Goal: Task Accomplishment & Management: Complete application form

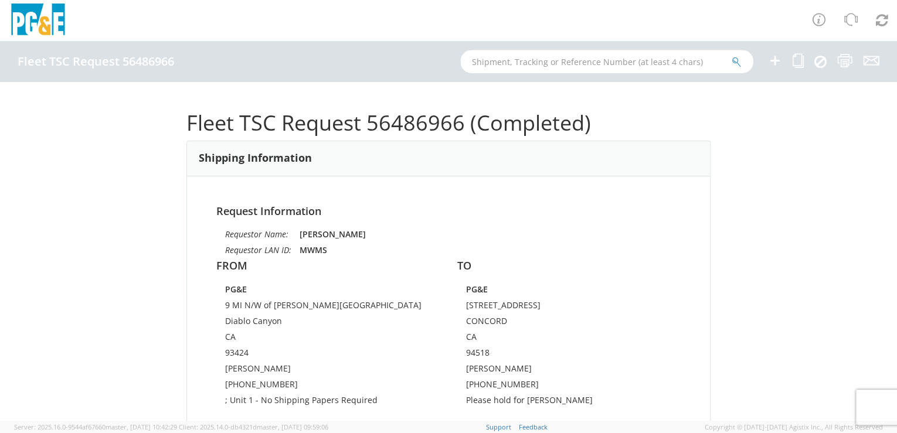
click at [584, 62] on input "text" at bounding box center [606, 61] width 293 height 23
paste input "B34845"
type input "B34845"
click at [733, 61] on icon "submit" at bounding box center [736, 62] width 10 height 11
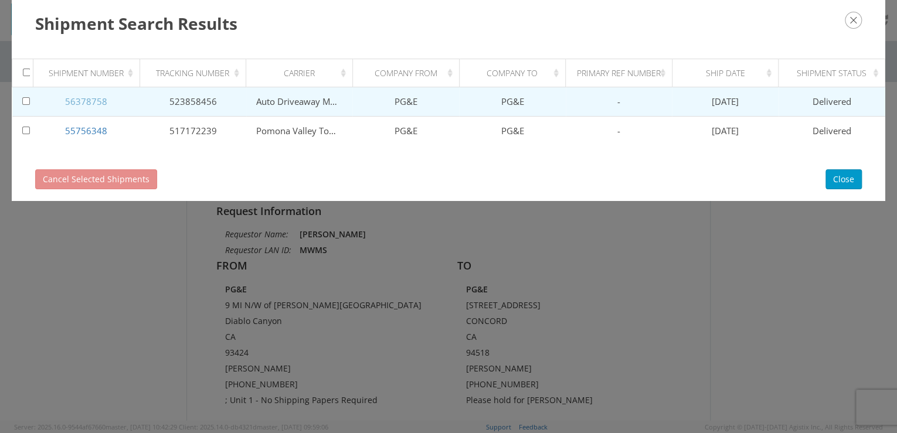
click at [93, 101] on link "56378758" at bounding box center [86, 102] width 42 height 12
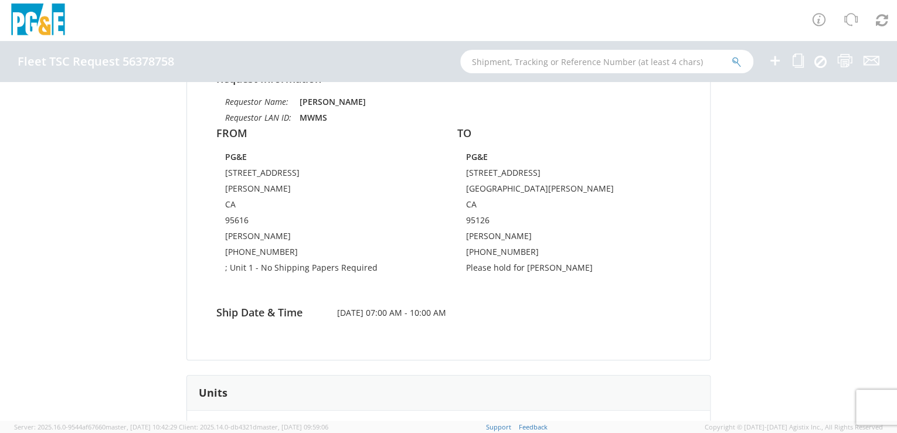
scroll to position [83, 0]
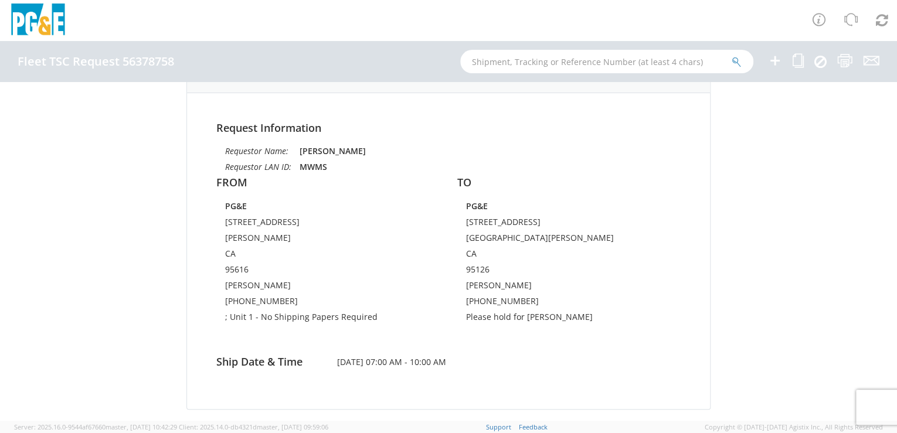
click at [875, 131] on div "Fleet TSC Request 56378758 (Delivered) Shipping Information Request Information…" at bounding box center [448, 251] width 897 height 339
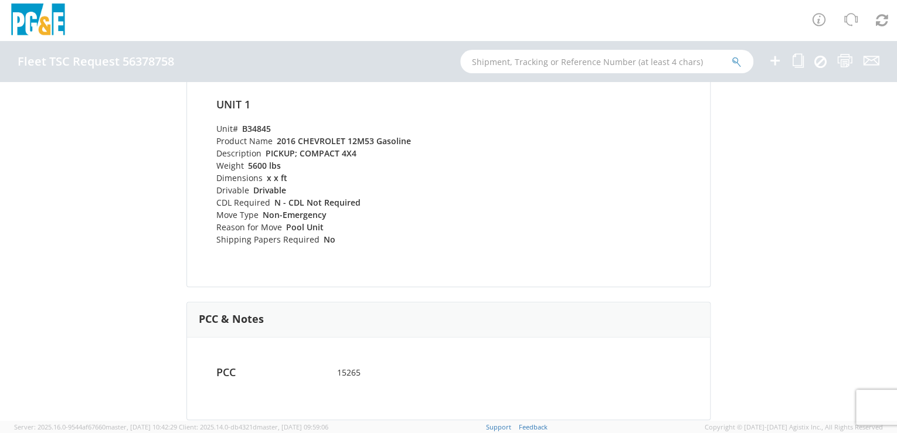
scroll to position [0, 0]
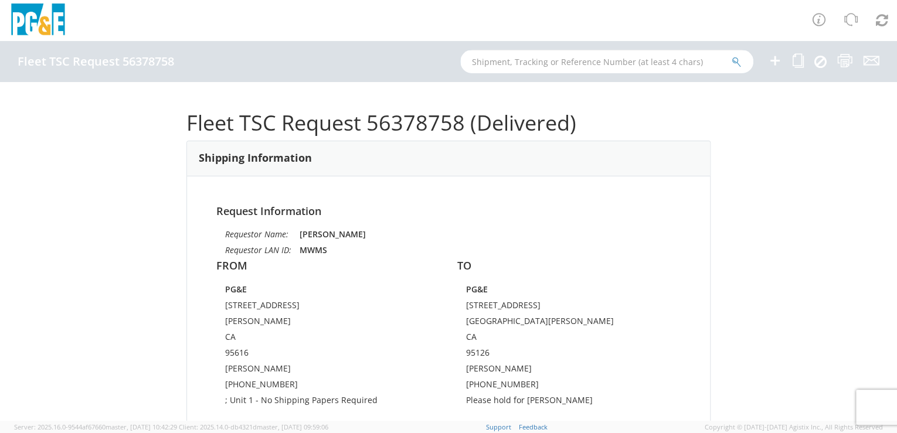
click at [532, 61] on input "text" at bounding box center [606, 61] width 293 height 23
click at [497, 58] on input "text" at bounding box center [606, 61] width 293 height 23
paste input "B25505"
type input "B25505"
click at [734, 63] on icon "submit" at bounding box center [736, 62] width 10 height 11
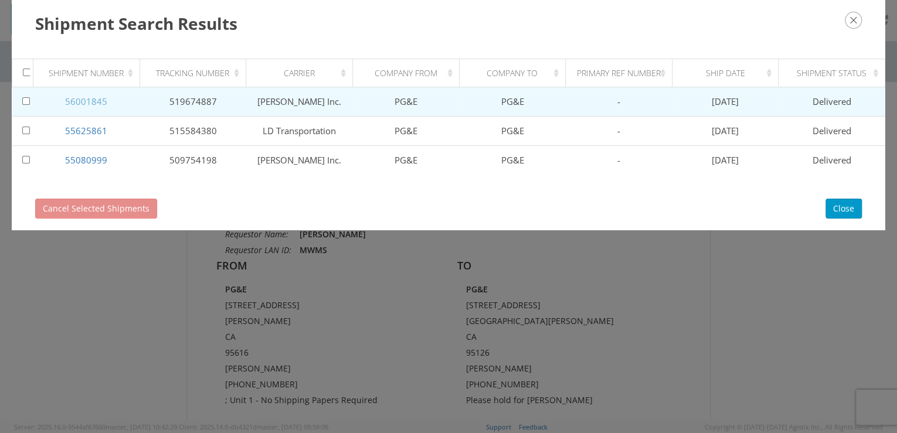
click at [82, 98] on link "56001845" at bounding box center [86, 102] width 42 height 12
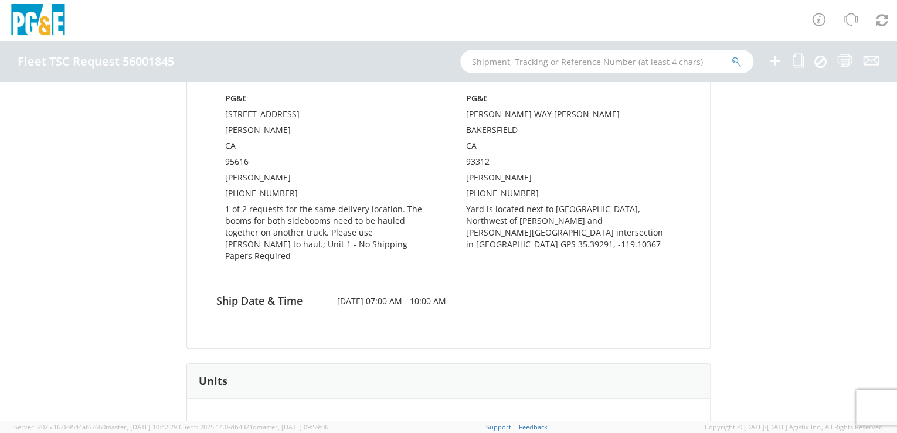
scroll to position [194, 0]
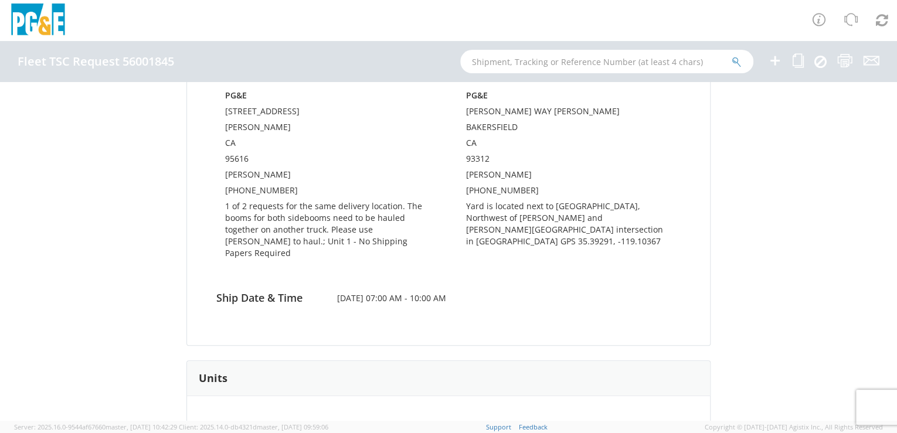
click at [511, 243] on td "Yard is located next to [GEOGRAPHIC_DATA], Northwest of [PERSON_NAME] and [PERS…" at bounding box center [569, 225] width 206 height 51
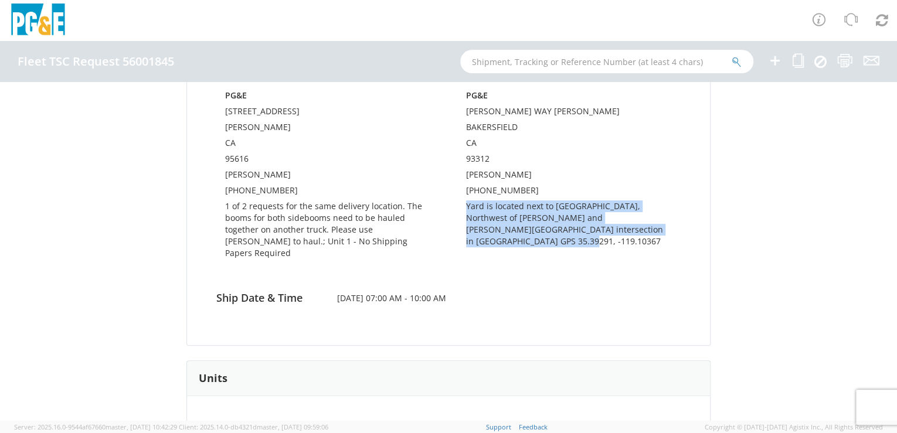
drag, startPoint x: 511, startPoint y: 239, endPoint x: 464, endPoint y: 209, distance: 55.9
click at [466, 209] on td "Yard is located next to [GEOGRAPHIC_DATA], Northwest of [PERSON_NAME] and [PERS…" at bounding box center [569, 225] width 206 height 51
drag, startPoint x: 464, startPoint y: 209, endPoint x: 490, endPoint y: 216, distance: 26.7
copy td "Yard is located next to [GEOGRAPHIC_DATA], Northwest of [PERSON_NAME] and [PERS…"
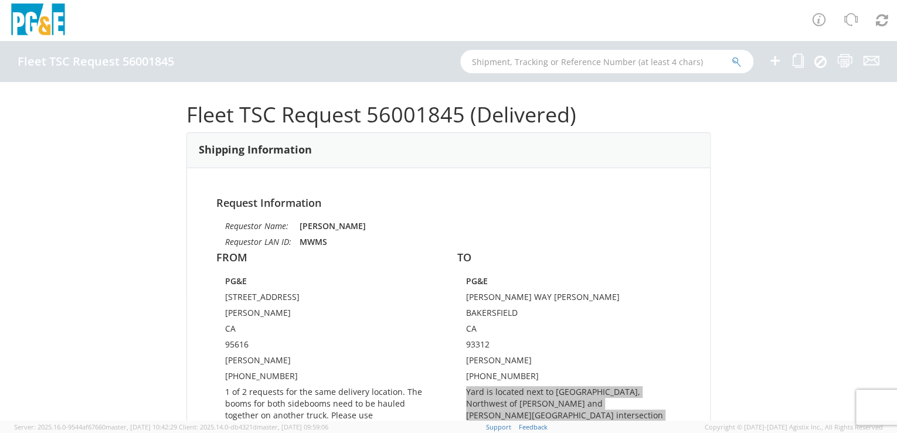
scroll to position [0, 0]
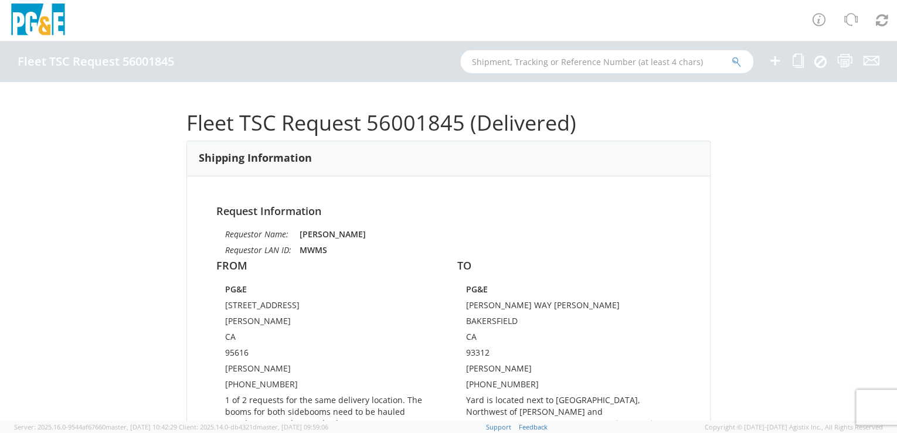
click at [546, 64] on input "text" at bounding box center [606, 61] width 293 height 23
drag, startPoint x: 485, startPoint y: 60, endPoint x: 497, endPoint y: 62, distance: 11.8
click at [486, 61] on input "b28780" at bounding box center [606, 61] width 293 height 23
type input "b25780"
click at [738, 63] on icon "submit" at bounding box center [736, 62] width 10 height 11
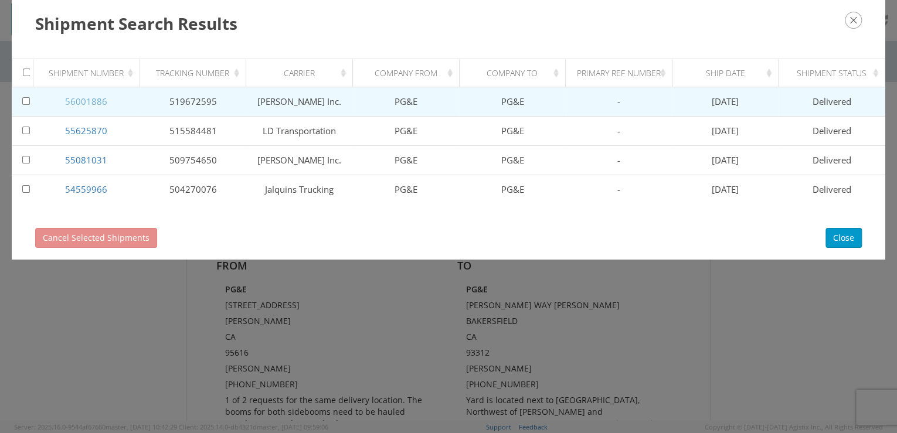
click at [96, 102] on link "56001886" at bounding box center [86, 102] width 42 height 12
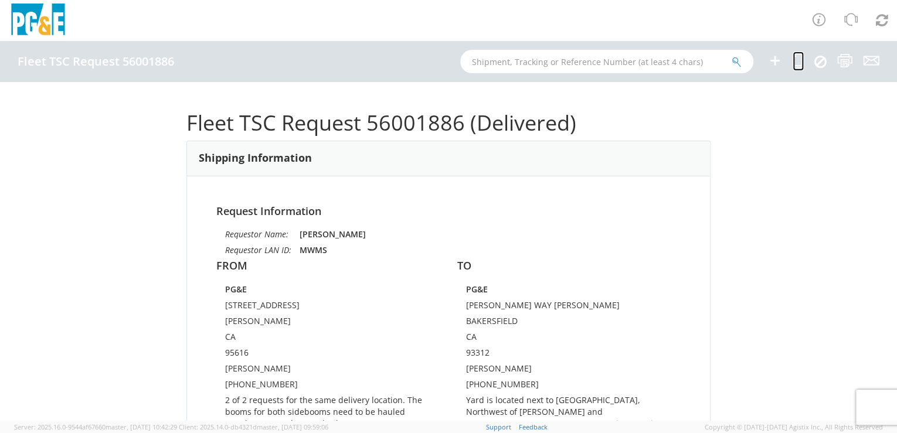
click at [797, 66] on icon at bounding box center [797, 60] width 11 height 15
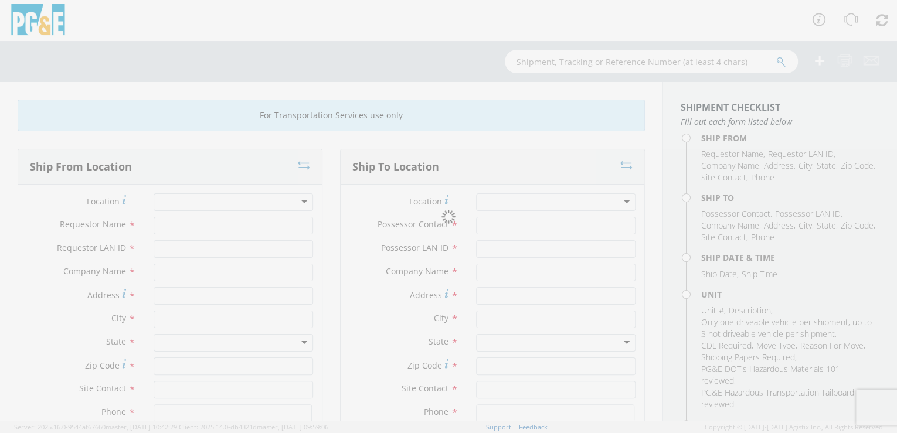
type input "[PERSON_NAME]"
type input "MWMS"
type input "PG&E"
type input "[STREET_ADDRESS]"
type input "[PERSON_NAME]"
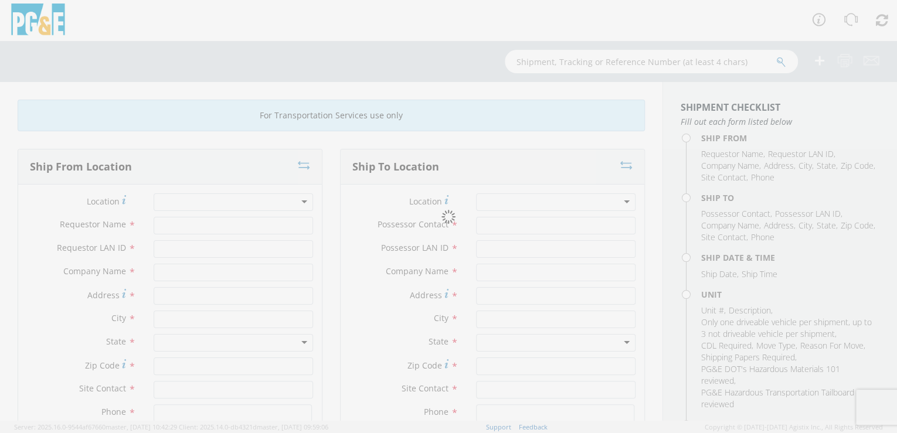
type input "95616"
type input "[PERSON_NAME]"
type input "[PHONE_NUMBER]"
type input "[PERSON_NAME]"
type input "MWMS"
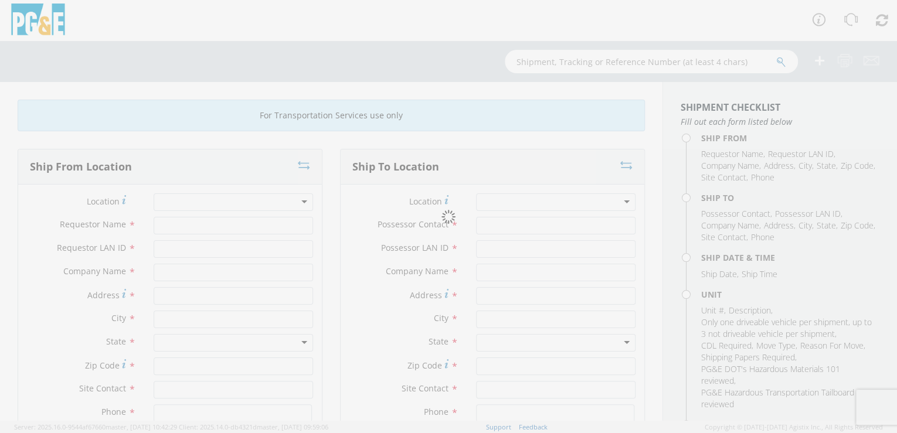
type input "PG&E"
type input "[PERSON_NAME] WAY [PERSON_NAME]"
type input "BAKERSFIELD"
type input "93312"
type input "[PERSON_NAME]"
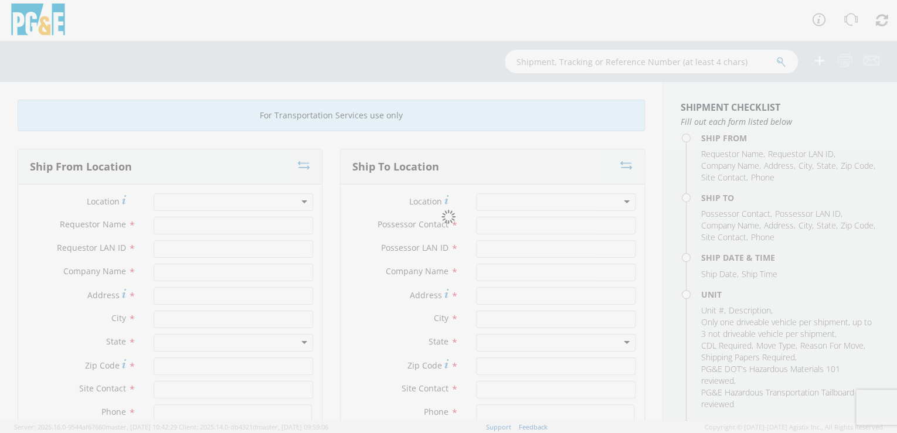
type input "[PHONE_NUMBER]"
type input "[DATE]"
type input "CRAWLER; SIDEBOOM"
type input "0"
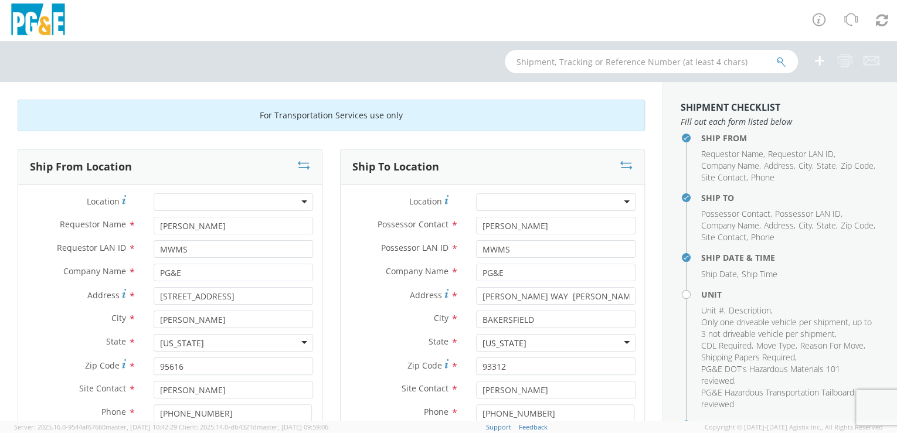
select select "13718"
select select "B25780"
click at [620, 166] on icon at bounding box center [626, 165] width 12 height 12
type input "[PERSON_NAME] WAY [PERSON_NAME]"
type input "BAKERSFIELD"
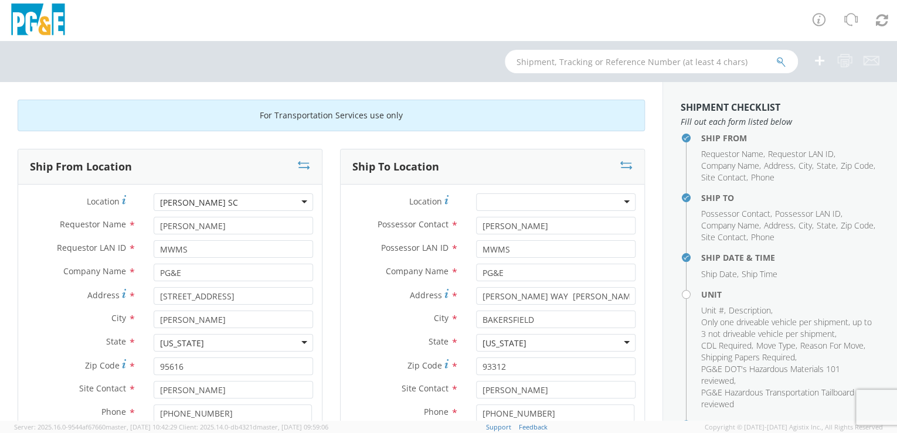
type input "93312"
type input "[PERSON_NAME]"
type input "[PHONE_NUMBER]"
type input "[STREET_ADDRESS]"
type input "[PERSON_NAME]"
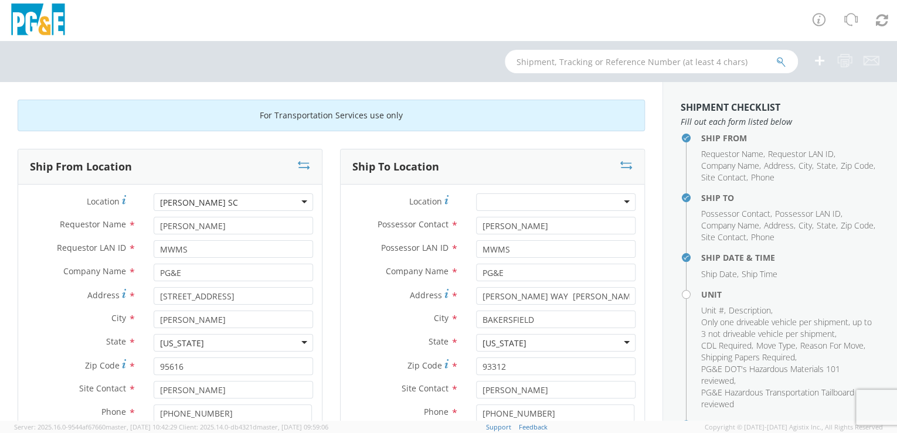
type input "95616"
type input "[PERSON_NAME]"
type input "[PHONE_NUMBER]"
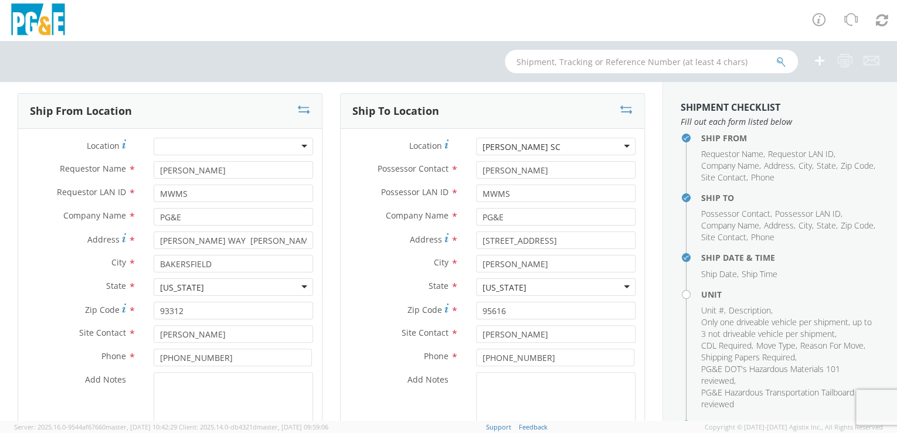
scroll to position [49, 0]
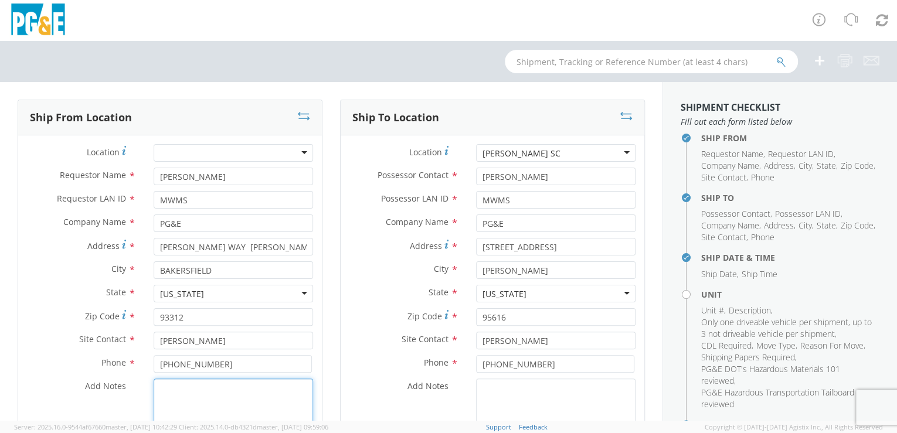
click at [163, 386] on textarea "Add Notes *" at bounding box center [233, 419] width 159 height 80
paste textarea "GPS 35.39291, -119.10367. Please use [PERSON_NAME] and have them arrive at10:00…"
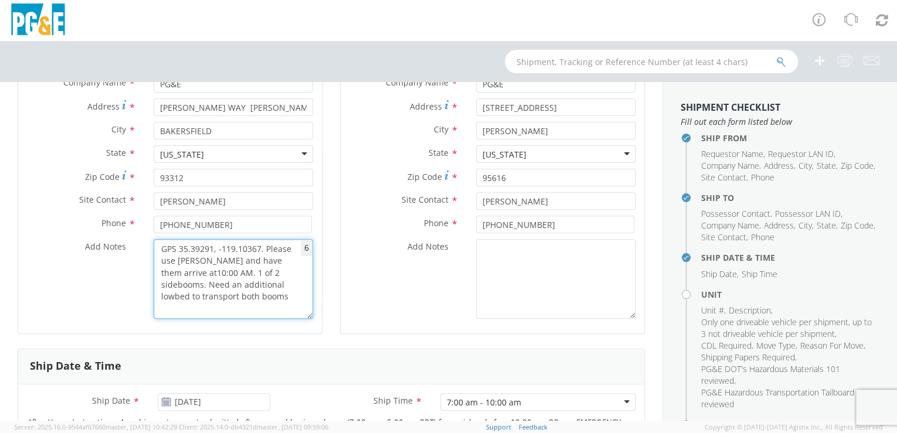
scroll to position [190, 0]
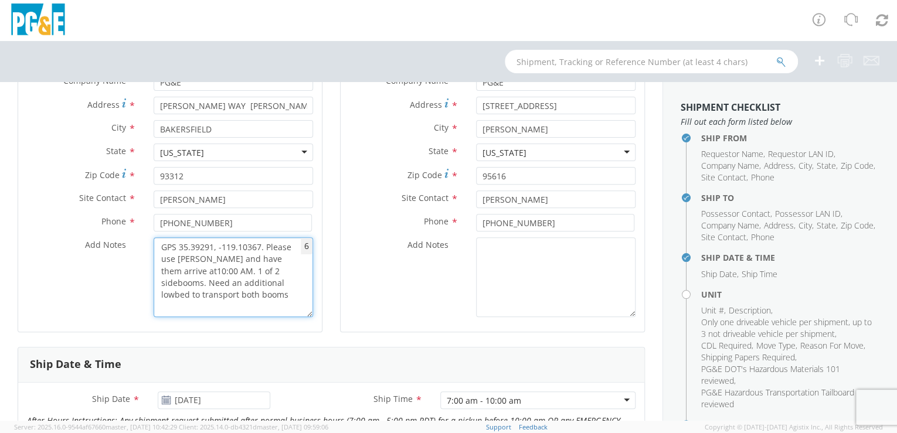
drag, startPoint x: 211, startPoint y: 268, endPoint x: 230, endPoint y: 286, distance: 25.7
click at [211, 268] on textarea "GPS 35.39291, -119.10367. Please use [PERSON_NAME] and have them arrive at10:00…" at bounding box center [233, 277] width 159 height 80
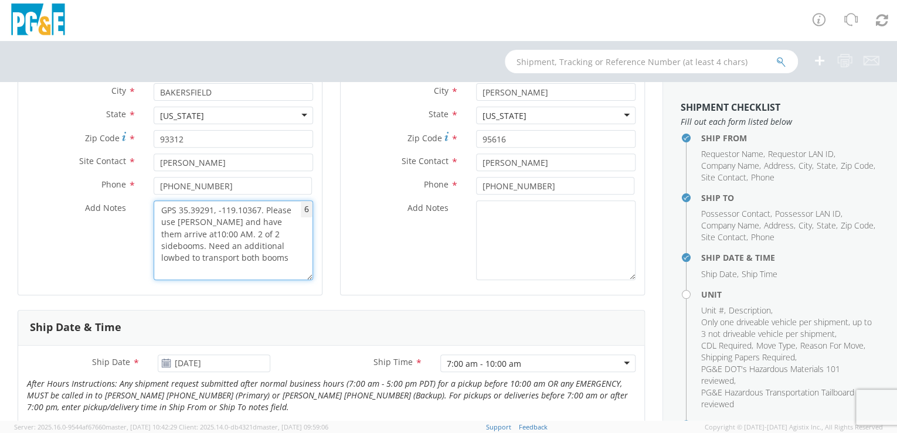
scroll to position [253, 0]
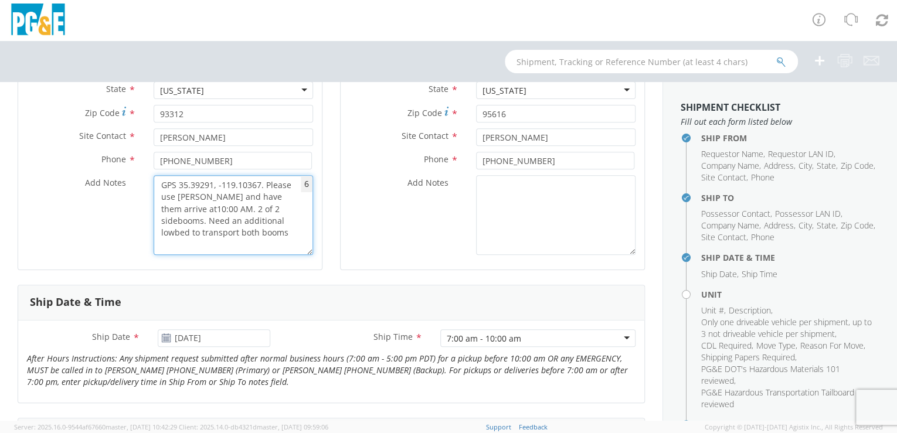
type textarea "GPS 35.39291, -119.10367. Please use Eppler and have them arrive at10:00 AM. 2 …"
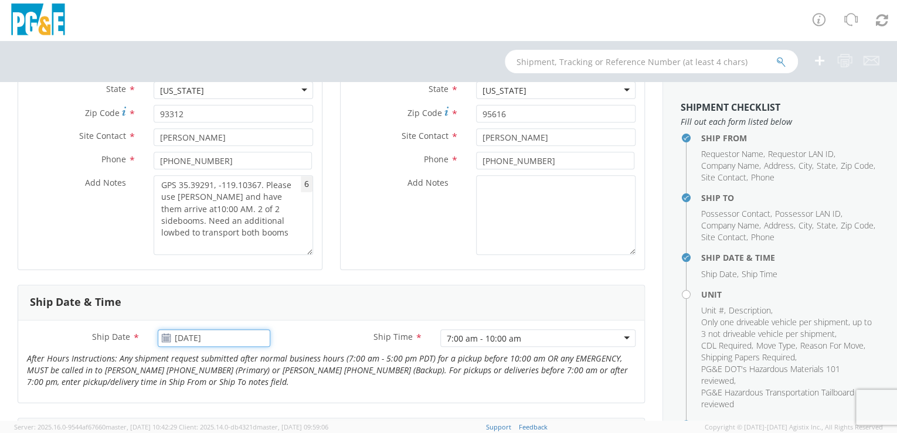
click at [233, 340] on input "[DATE]" at bounding box center [214, 338] width 113 height 18
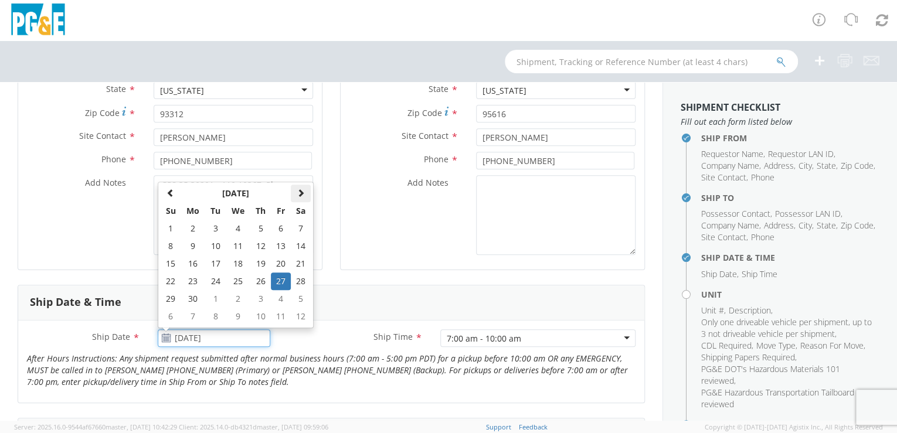
click at [298, 190] on span at bounding box center [301, 193] width 8 height 8
click at [298, 189] on span at bounding box center [301, 193] width 8 height 8
click at [280, 263] on td "15" at bounding box center [281, 264] width 20 height 18
type input "[DATE]"
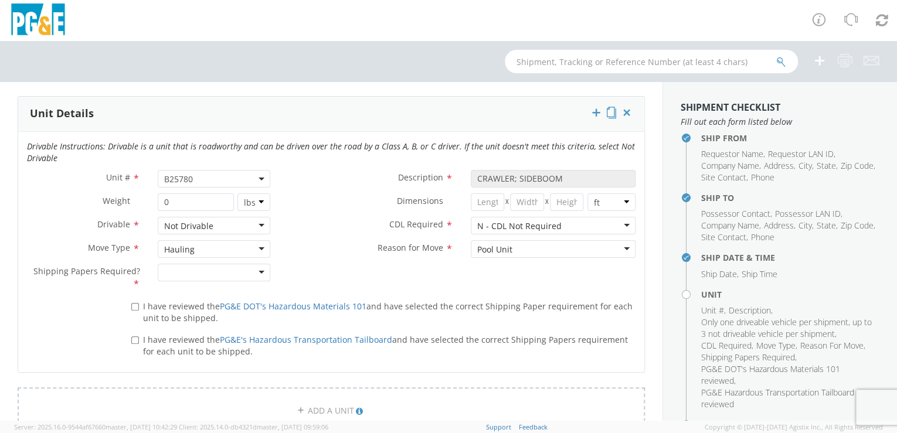
scroll to position [579, 0]
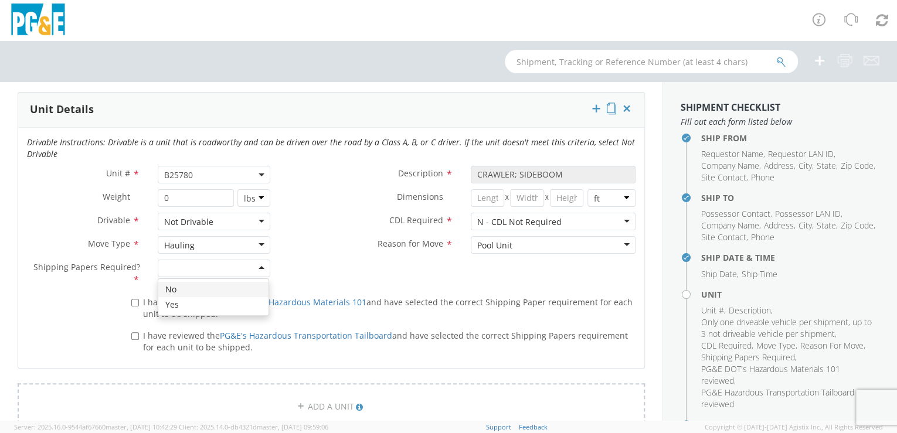
click at [255, 264] on div at bounding box center [214, 269] width 113 height 18
click at [131, 301] on input "I have reviewed the PG&E DOT's Hazardous Materials 101 and have selected the co…" at bounding box center [135, 303] width 8 height 8
checkbox input "true"
click at [131, 334] on input "I have reviewed the PG&E's Hazardous Transportation Tailboard and have selected…" at bounding box center [135, 336] width 8 height 8
checkbox input "true"
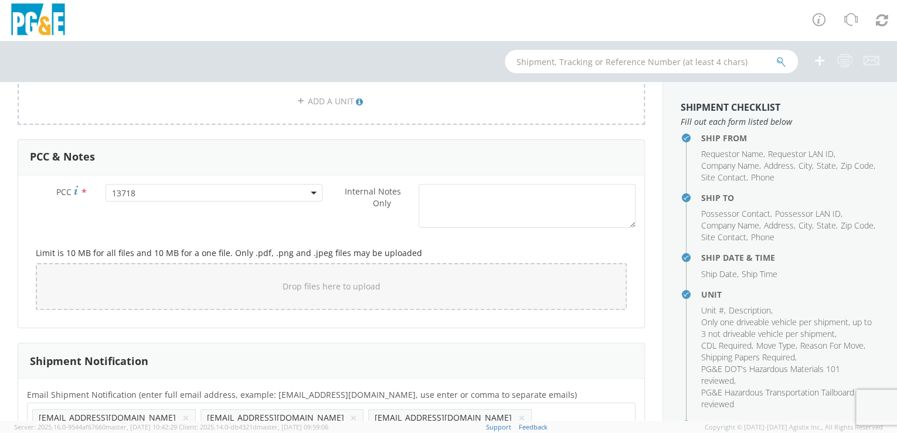
scroll to position [887, 0]
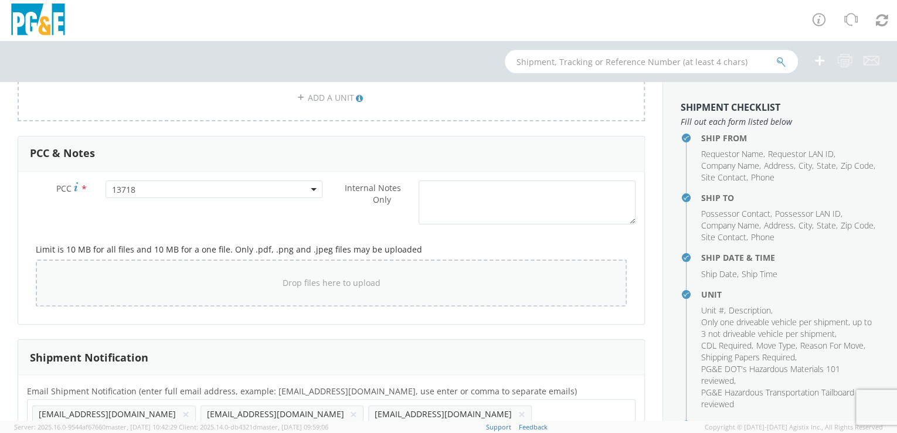
click at [293, 282] on span "Drop files here to upload" at bounding box center [332, 282] width 98 height 11
type input "C:\fakepath\B25780.jpg"
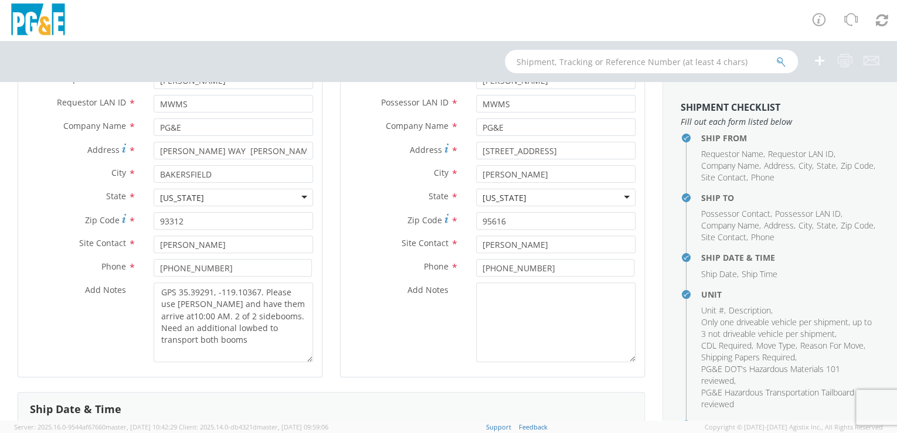
scroll to position [125, 0]
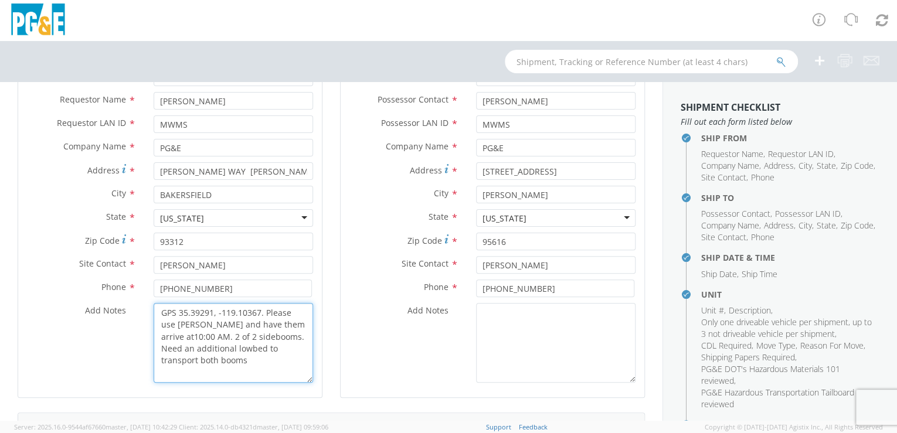
drag, startPoint x: 207, startPoint y: 359, endPoint x: 213, endPoint y: 355, distance: 8.0
click at [208, 359] on textarea "GPS 35.39291, -119.10367. Please use Eppler and have them arrive at10:00 AM. 2 …" at bounding box center [233, 343] width 159 height 80
click at [205, 347] on textarea "GPS 35.39291, -119.10367. Please use Eppler and have them arrive at10:00 AM. 2 …" at bounding box center [233, 343] width 159 height 80
click at [194, 347] on textarea "GPS 35.39291, -119.10367. Please use Eppler and have them arrive at10:00 AM. 2 …" at bounding box center [233, 343] width 159 height 80
click at [207, 360] on textarea "GPS 35.39291, -119.10367. Please use Eppler and have them arrive at10:00 AM. 2 …" at bounding box center [233, 343] width 159 height 80
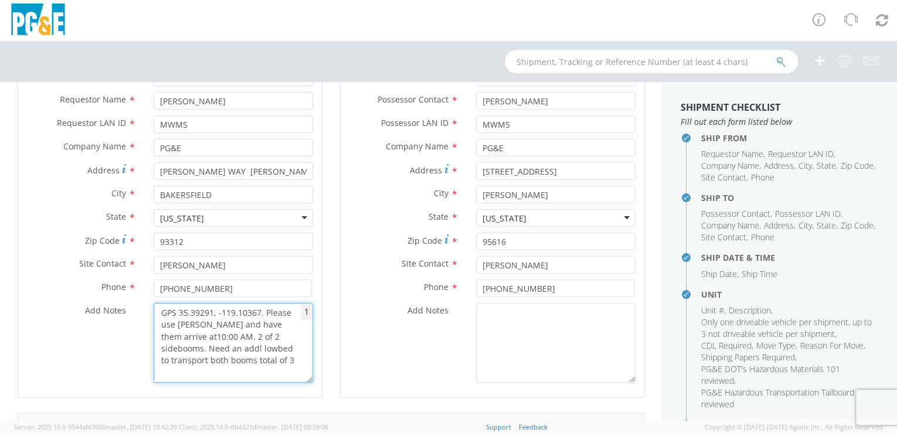
click at [218, 360] on textarea "GPS 35.39291, -119.10367. Please use Eppler and have them arrive at10:00 AM. 2 …" at bounding box center [233, 343] width 159 height 80
click at [189, 346] on textarea "GPS 35.39291, -119.10367. Please use Eppler and have them arrive at10:00 AM. 2 …" at bounding box center [233, 343] width 159 height 80
click at [223, 359] on textarea "GPS 35.39291, -119.10367. Please use Eppler and have them arrive at10:00 AM. 2 …" at bounding box center [233, 343] width 159 height 80
drag, startPoint x: 166, startPoint y: 348, endPoint x: 185, endPoint y: 356, distance: 20.2
click at [168, 349] on textarea "GPS 35.39291, -119.10367. Please use Eppler and have them arrive at10:00 AM. 2 …" at bounding box center [233, 343] width 159 height 80
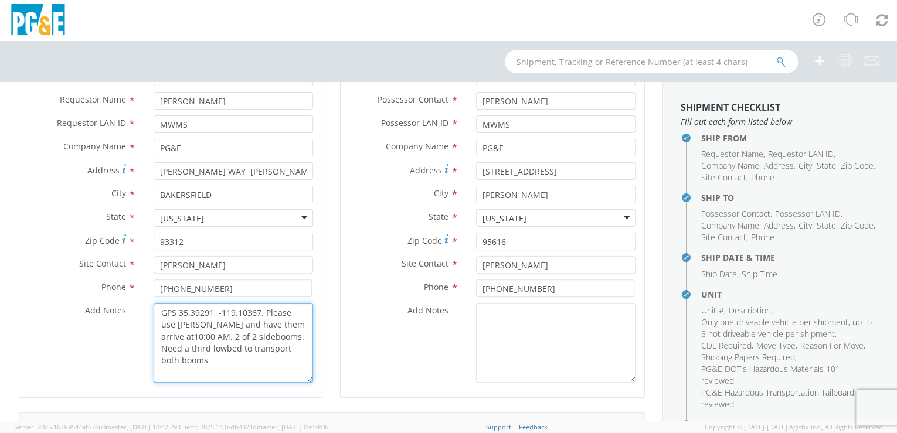
drag, startPoint x: 184, startPoint y: 359, endPoint x: 203, endPoint y: 360, distance: 19.4
click at [185, 358] on textarea "GPS 35.39291, -119.10367. Please use Eppler and have them arrive at10:00 AM. 2 …" at bounding box center [233, 343] width 159 height 80
drag, startPoint x: 193, startPoint y: 361, endPoint x: 138, endPoint y: 304, distance: 80.0
click at [138, 304] on div "Add Notes * GPS 35.39291, -119.10367. Please use Eppler and have them arrive at…" at bounding box center [170, 343] width 304 height 80
click at [166, 336] on textarea "GPS 35.39291, -119.10367. Please use [PERSON_NAME] and have them arrive at10:00…" at bounding box center [233, 343] width 159 height 80
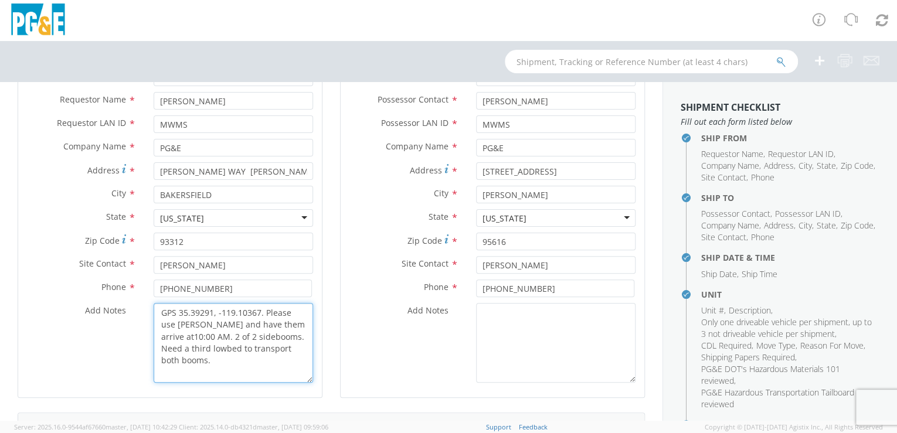
click at [168, 338] on textarea "GPS 35.39291, -119.10367. Please use [PERSON_NAME] and have them arrive at10:00…" at bounding box center [233, 343] width 159 height 80
type textarea "GPS 35.39291, -119.10367. Please use [PERSON_NAME] and have them arrive at 10:0…"
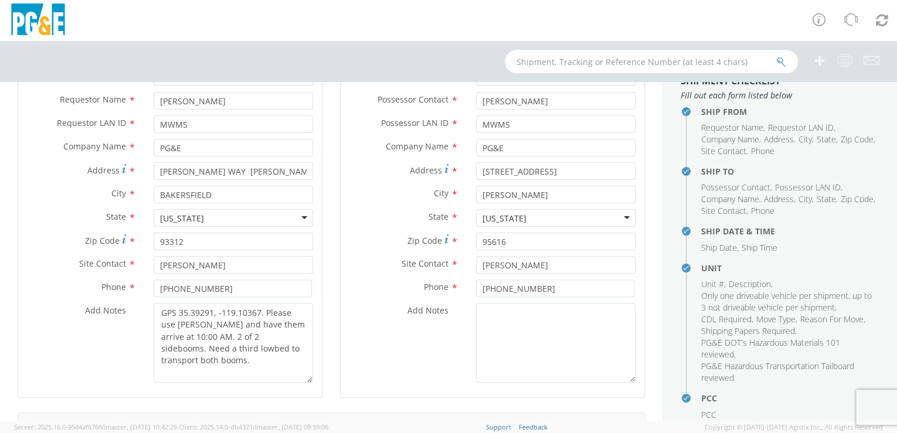
scroll to position [126, 0]
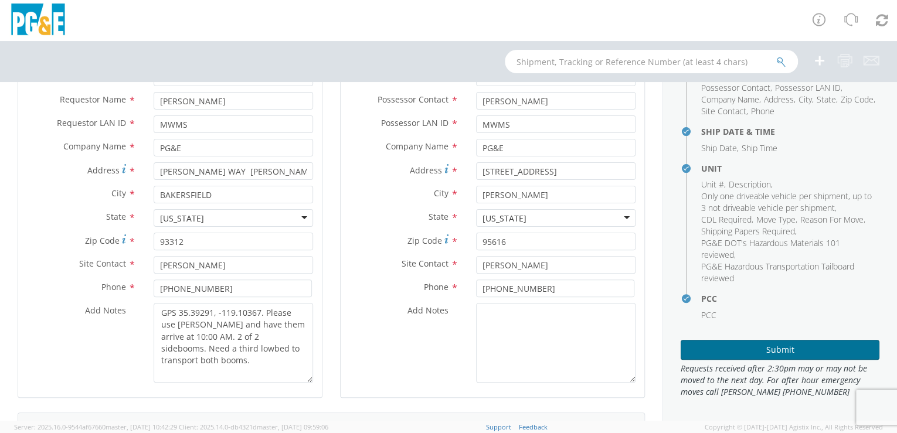
click at [803, 345] on button "Submit" at bounding box center [779, 350] width 199 height 20
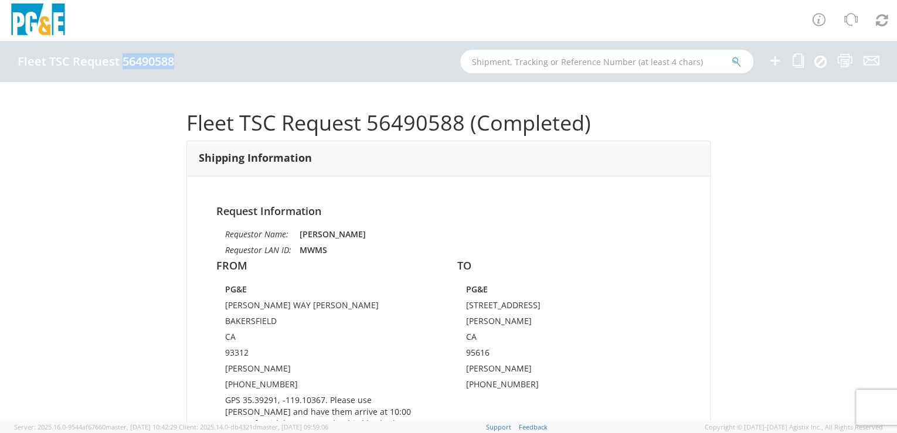
drag, startPoint x: 120, startPoint y: 60, endPoint x: 172, endPoint y: 63, distance: 52.2
click at [172, 63] on h4 "Fleet TSC Request 56490588" at bounding box center [96, 61] width 156 height 13
drag, startPoint x: 172, startPoint y: 63, endPoint x: 158, endPoint y: 60, distance: 14.4
copy h4 "56490588"
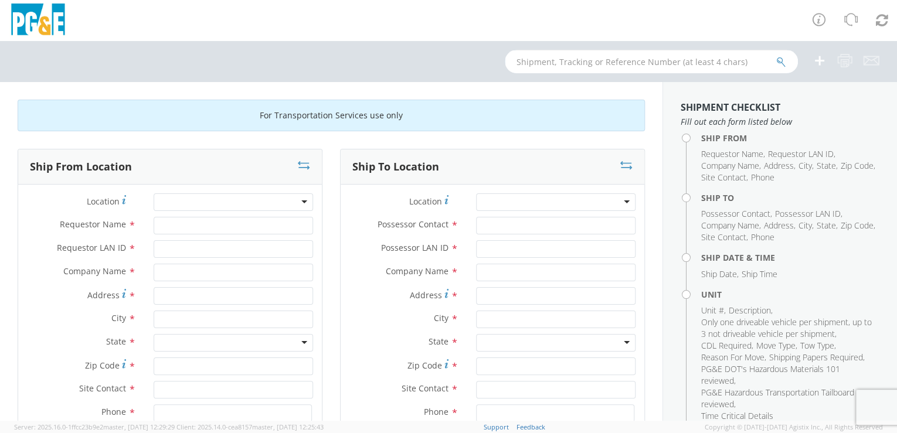
click at [562, 62] on input "text" at bounding box center [651, 61] width 293 height 23
type input "b25505"
click at [783, 59] on icon "submit" at bounding box center [781, 62] width 10 height 11
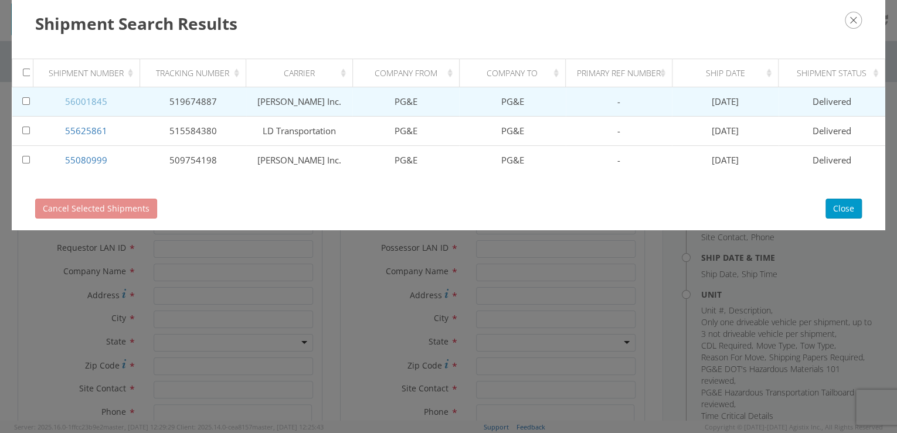
click at [89, 103] on link "56001845" at bounding box center [86, 102] width 42 height 12
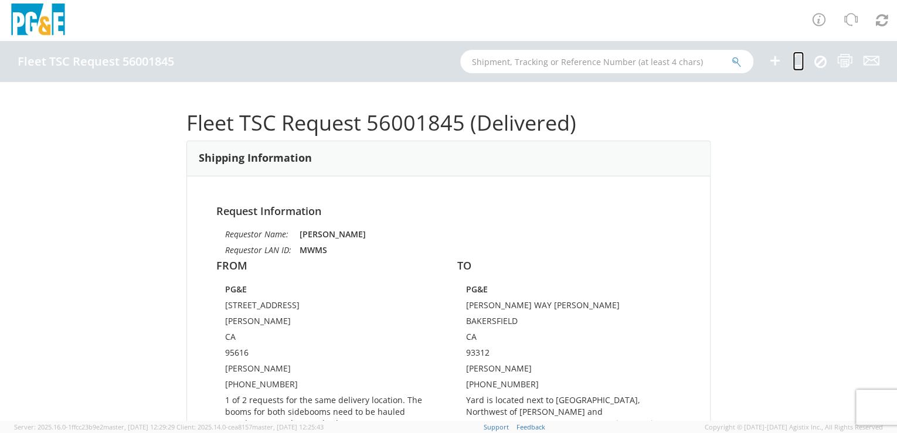
click at [797, 64] on icon at bounding box center [797, 60] width 11 height 15
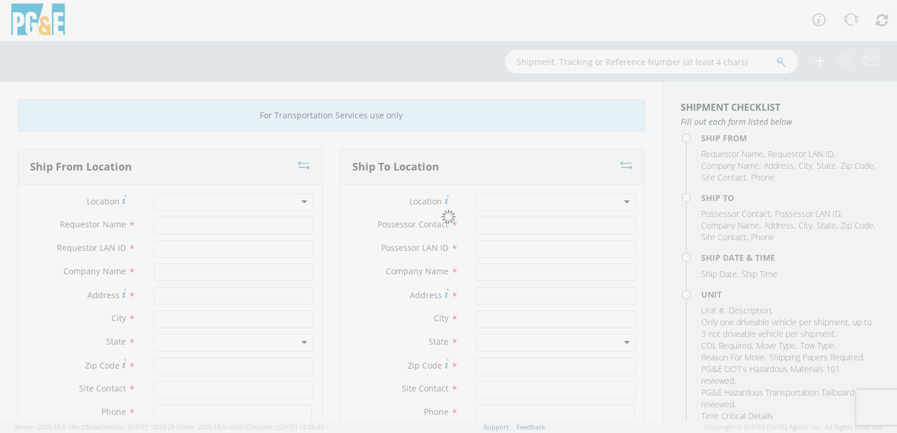
type input "[PERSON_NAME]"
type input "MWMS"
type input "PG&E"
type input "[STREET_ADDRESS]"
type input "[PERSON_NAME]"
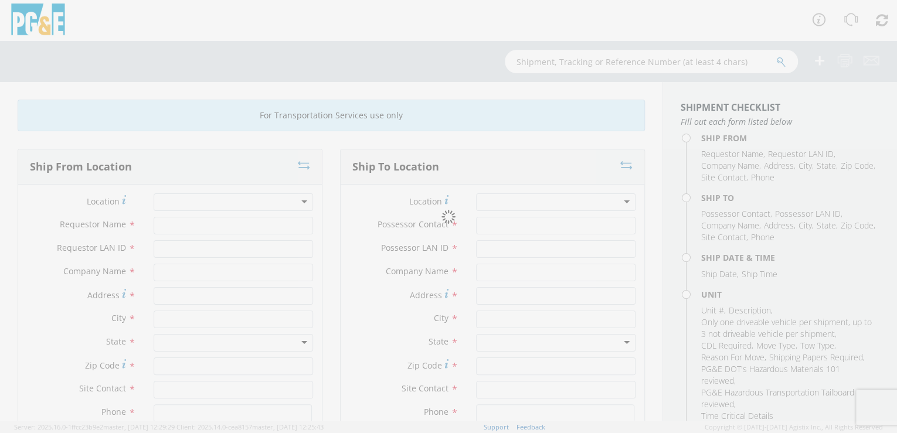
type input "95616"
type input "[PERSON_NAME]"
type input "[PHONE_NUMBER]"
type input "[PERSON_NAME]"
type input "MWMS"
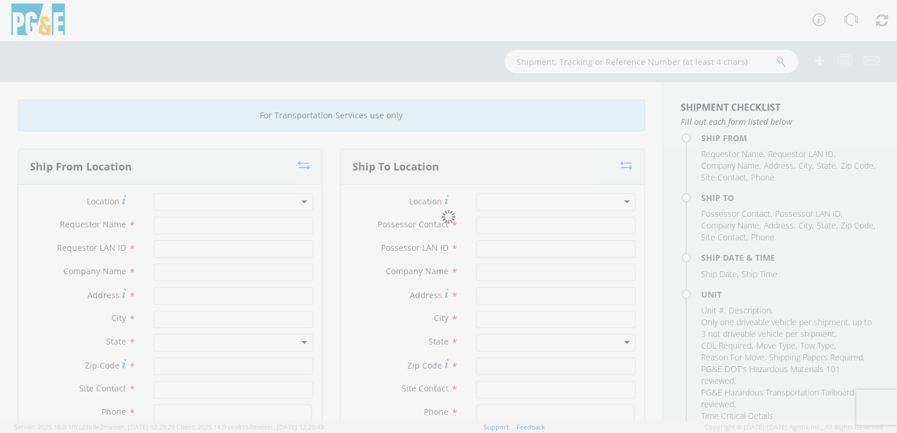
type input "PG&E"
type input "[PERSON_NAME] WAY [PERSON_NAME]"
type input "BAKERSFIELD"
type input "93312"
type input "[PERSON_NAME]"
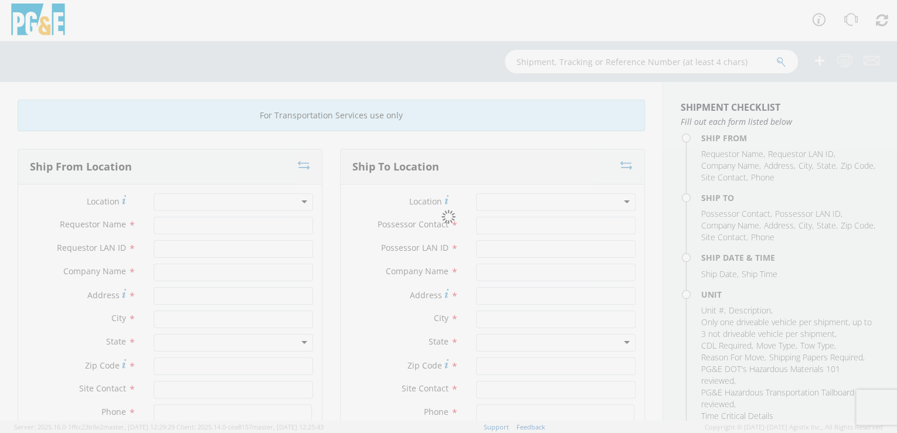
type input "[PHONE_NUMBER]"
type input "[DATE]"
type input "CRAWLER; SIDEBOOM"
type input "0"
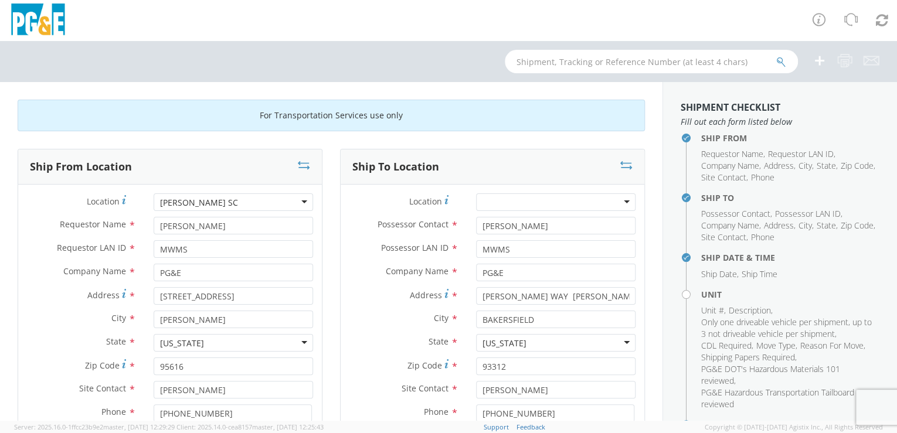
select select "13718"
select select "B25505"
click at [620, 162] on icon at bounding box center [626, 165] width 12 height 12
type input "[PERSON_NAME] WAY [PERSON_NAME]"
type input "BAKERSFIELD"
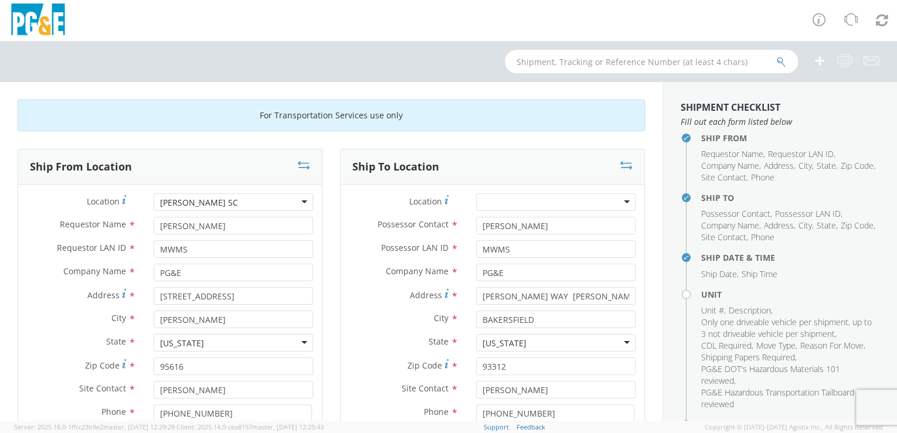
type input "93312"
type input "[PERSON_NAME]"
type input "[PHONE_NUMBER]"
type input "[STREET_ADDRESS]"
type input "[PERSON_NAME]"
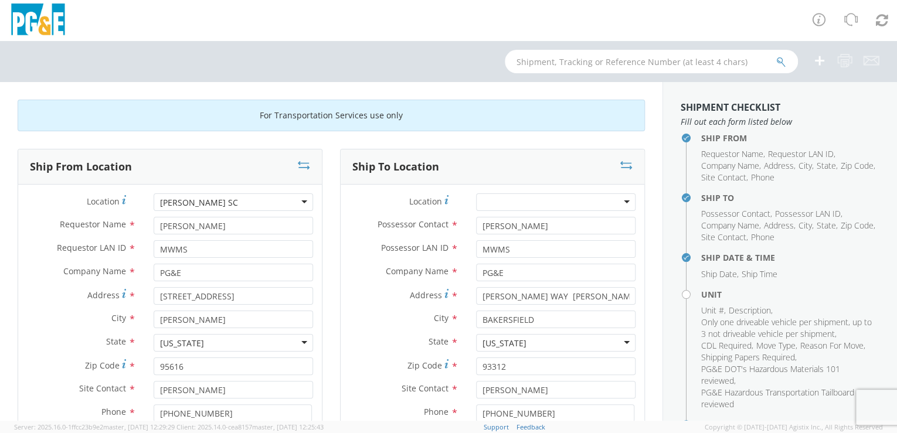
type input "95616"
type input "[PERSON_NAME]"
type input "[PHONE_NUMBER]"
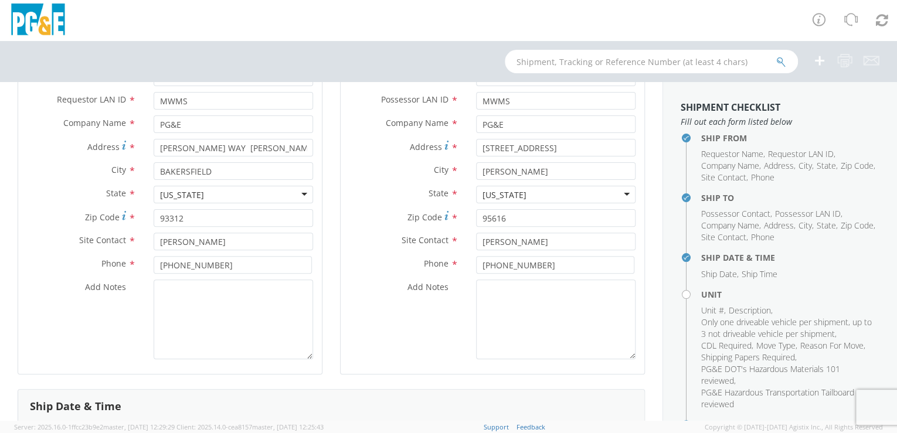
scroll to position [155, 0]
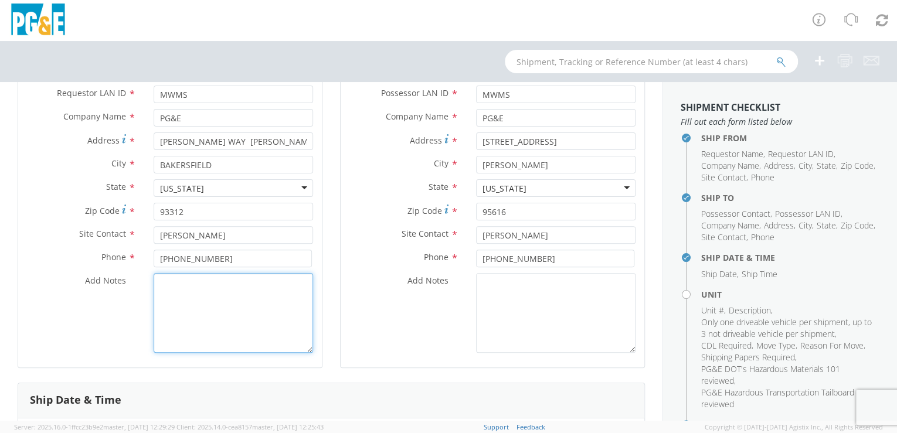
click at [173, 285] on textarea "Add Notes *" at bounding box center [233, 313] width 159 height 80
paste textarea "Yard is located next to [GEOGRAPHIC_DATA], Northwest of [PERSON_NAME] and [PERS…"
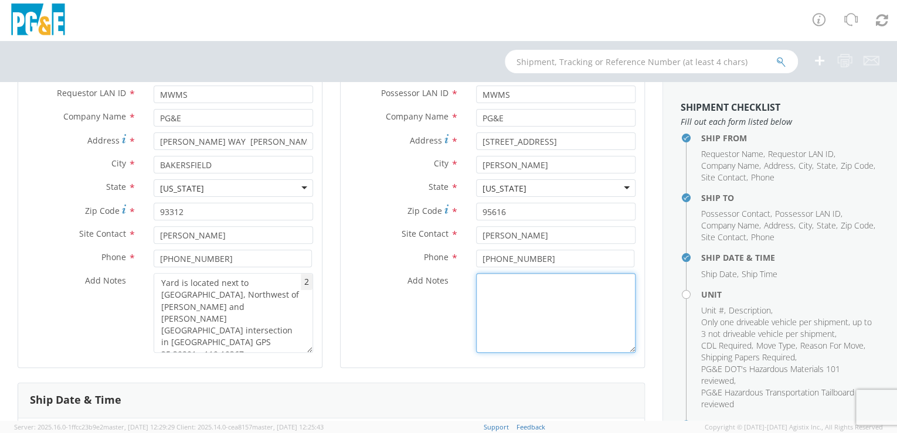
click at [529, 302] on textarea "Add Notes *" at bounding box center [555, 313] width 159 height 80
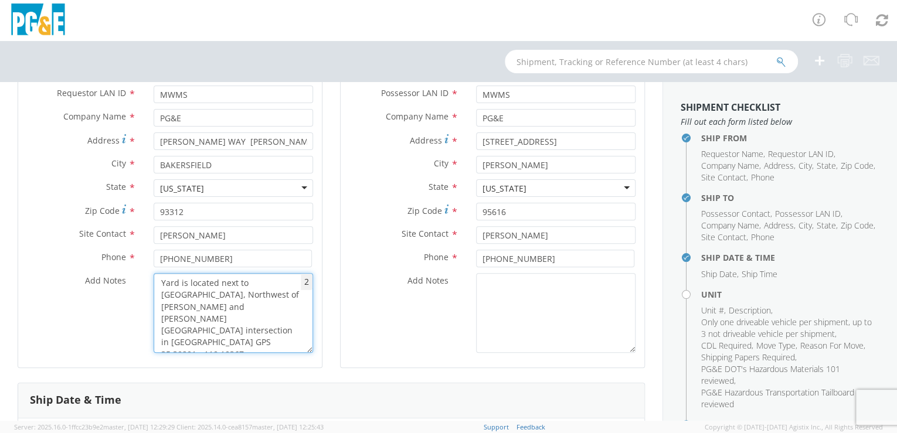
click at [242, 332] on textarea "Yard is located next to [GEOGRAPHIC_DATA], Northwest of [PERSON_NAME] and [PERS…" at bounding box center [233, 313] width 159 height 80
drag, startPoint x: 206, startPoint y: 296, endPoint x: 155, endPoint y: 284, distance: 52.3
click at [155, 284] on textarea "Yard is located next to [GEOGRAPHIC_DATA], Northwest of [PERSON_NAME] and [PERS…" at bounding box center [233, 313] width 159 height 80
click at [162, 283] on textarea "Northwest of [PERSON_NAME] and [PERSON_NAME][GEOGRAPHIC_DATA] intersection in […" at bounding box center [233, 313] width 159 height 80
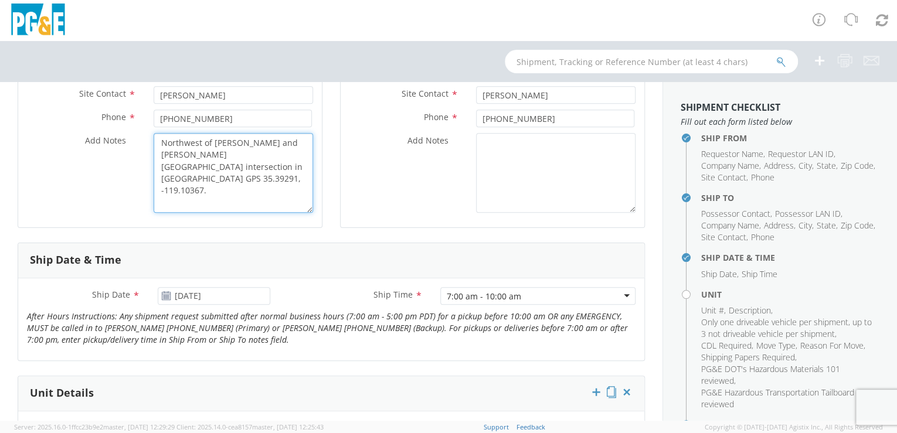
scroll to position [309, 0]
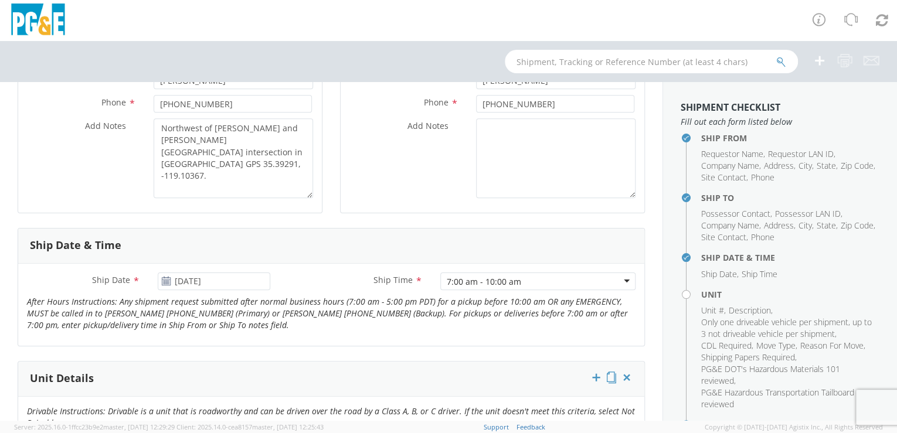
click at [621, 279] on div "7:00 am - 10:00 am" at bounding box center [537, 282] width 195 height 18
click at [202, 164] on textarea "Northwest of [PERSON_NAME] and [PERSON_NAME][GEOGRAPHIC_DATA] intersection in […" at bounding box center [233, 158] width 159 height 80
click at [212, 162] on textarea "Northwest of [PERSON_NAME] and [PERSON_NAME][GEOGRAPHIC_DATA] intersection in […" at bounding box center [233, 158] width 159 height 80
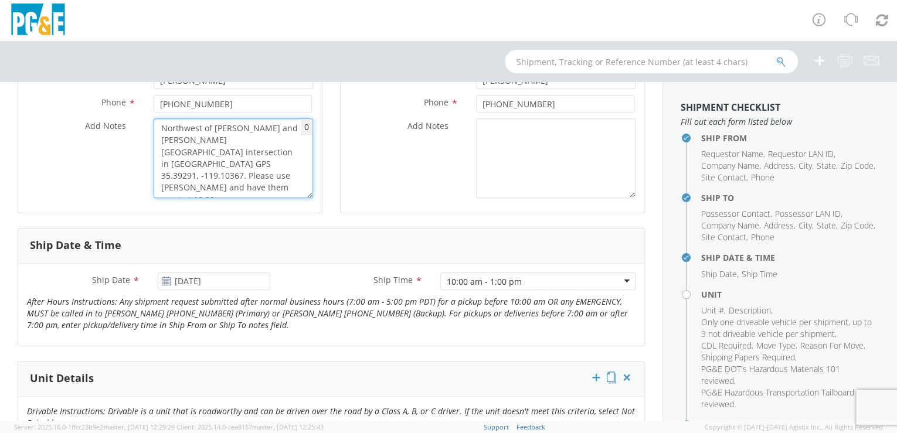
drag, startPoint x: 256, startPoint y: 176, endPoint x: 263, endPoint y: 182, distance: 9.2
click at [257, 176] on textarea "Northwest of [PERSON_NAME] and [PERSON_NAME][GEOGRAPHIC_DATA] intersection in […" at bounding box center [233, 158] width 159 height 80
click at [199, 127] on textarea "Northwest of [PERSON_NAME] and [PERSON_NAME][GEOGRAPHIC_DATA] intersection in […" at bounding box center [233, 158] width 159 height 80
drag, startPoint x: 233, startPoint y: 175, endPoint x: 240, endPoint y: 177, distance: 6.7
click at [234, 175] on textarea "NW of [PERSON_NAME] and [PERSON_NAME][GEOGRAPHIC_DATA] intersection in [GEOGRAP…" at bounding box center [233, 158] width 159 height 80
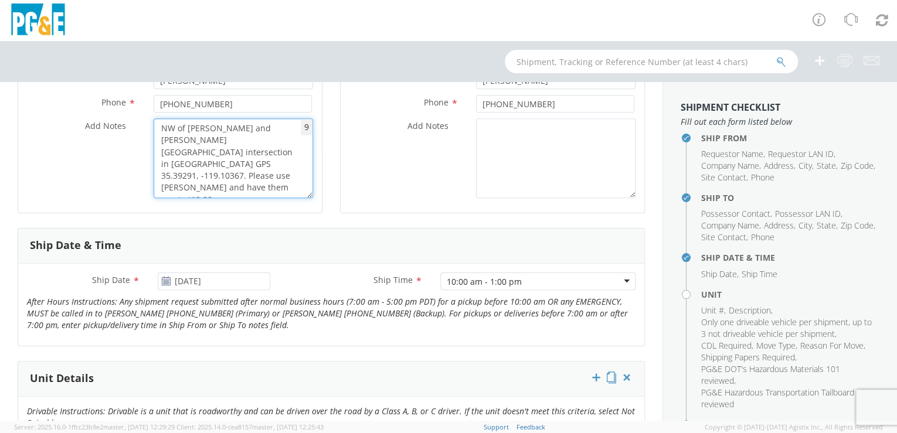
drag, startPoint x: 251, startPoint y: 172, endPoint x: 266, endPoint y: 176, distance: 15.2
click at [253, 172] on textarea "NW of [PERSON_NAME] and [PERSON_NAME][GEOGRAPHIC_DATA] intersection in [GEOGRAP…" at bounding box center [233, 158] width 159 height 80
click at [221, 174] on textarea "NW of [PERSON_NAME] and [PERSON_NAME][GEOGRAPHIC_DATA] intersection in [GEOGRAP…" at bounding box center [233, 158] width 159 height 80
type textarea "NW of [PERSON_NAME] and [PERSON_NAME][GEOGRAPHIC_DATA] intersection in [GEOGRAP…"
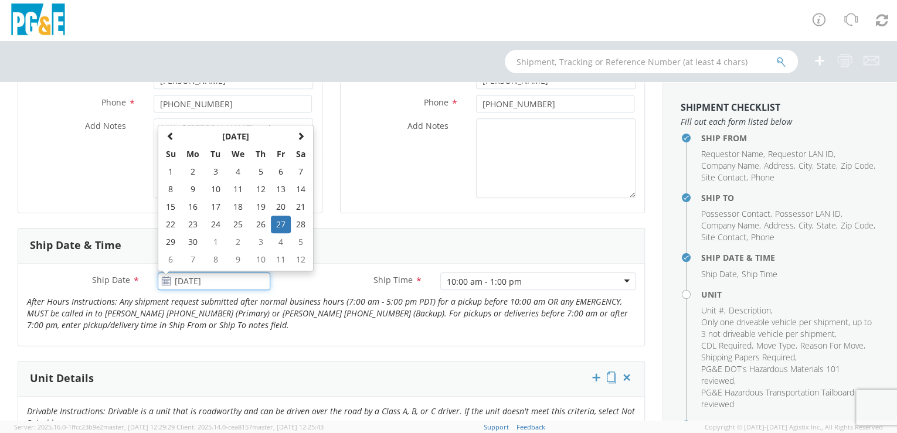
click at [224, 280] on input "[DATE]" at bounding box center [214, 282] width 113 height 18
click at [297, 137] on span at bounding box center [301, 136] width 8 height 8
click at [297, 136] on span at bounding box center [301, 136] width 8 height 8
click at [280, 206] on td "15" at bounding box center [281, 207] width 20 height 18
type input "[DATE]"
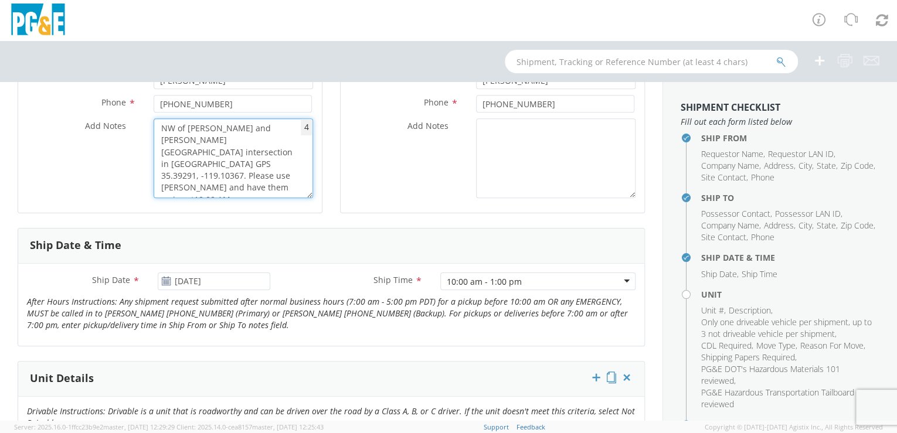
click at [206, 175] on textarea "NW of [PERSON_NAME] and [PERSON_NAME][GEOGRAPHIC_DATA] intersection in [GEOGRAP…" at bounding box center [233, 158] width 159 height 80
click at [271, 175] on textarea "NW of [PERSON_NAME] and [PERSON_NAME][GEOGRAPHIC_DATA] intersection in [GEOGRAP…" at bounding box center [233, 158] width 159 height 80
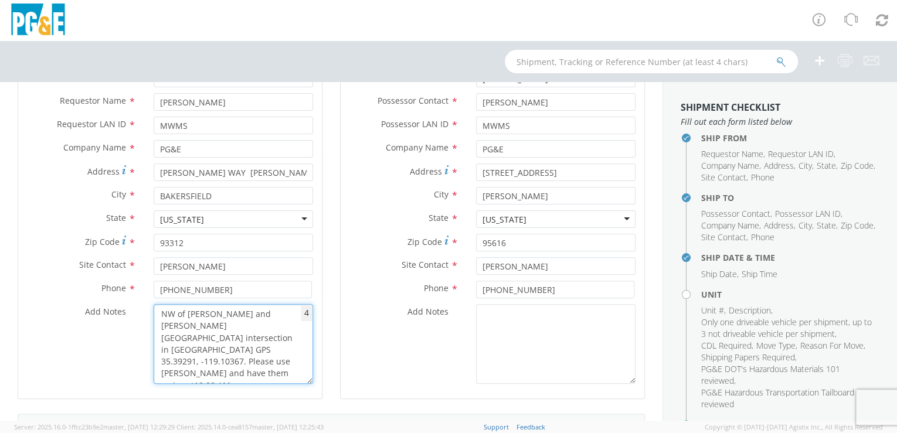
scroll to position [107, 0]
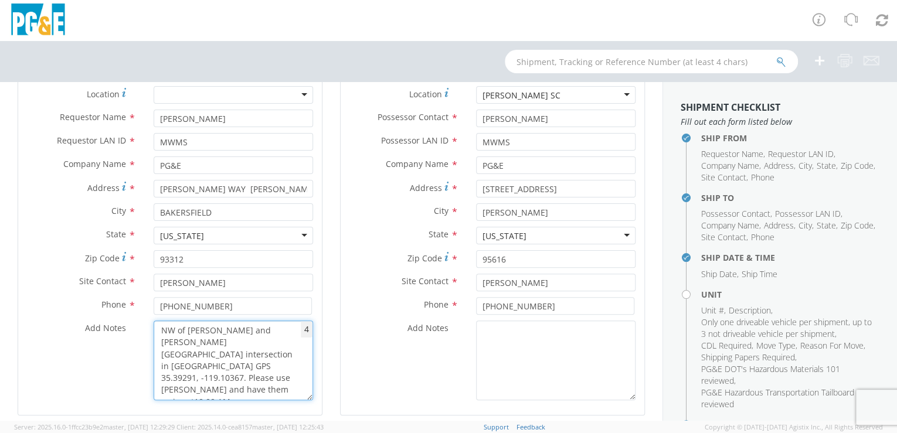
drag, startPoint x: 205, startPoint y: 354, endPoint x: 156, endPoint y: 331, distance: 54.5
click at [156, 331] on textarea "NW of [PERSON_NAME] and [PERSON_NAME][GEOGRAPHIC_DATA] intersection in [GEOGRAP…" at bounding box center [233, 361] width 159 height 80
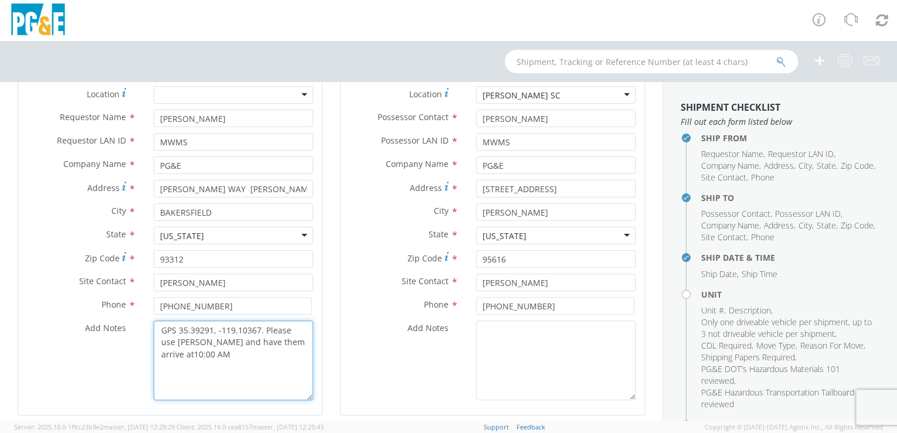
click at [202, 353] on textarea "GPS 35.39291, -119.10367. Please use [PERSON_NAME] and have them arrive at10:00…" at bounding box center [233, 361] width 159 height 80
click at [239, 352] on textarea "GPS 35.39291, -119.10367. Please use [PERSON_NAME] and have them arrive at10:00…" at bounding box center [233, 361] width 159 height 80
drag, startPoint x: 253, startPoint y: 366, endPoint x: 259, endPoint y: 384, distance: 19.3
click at [253, 366] on textarea "GPS 35.39291, -119.10367. Please use [PERSON_NAME] and have them arrive at10:00…" at bounding box center [233, 361] width 159 height 80
type textarea "GPS 35.39291, -119.10367. Please use [PERSON_NAME] and have them arrive at10:00…"
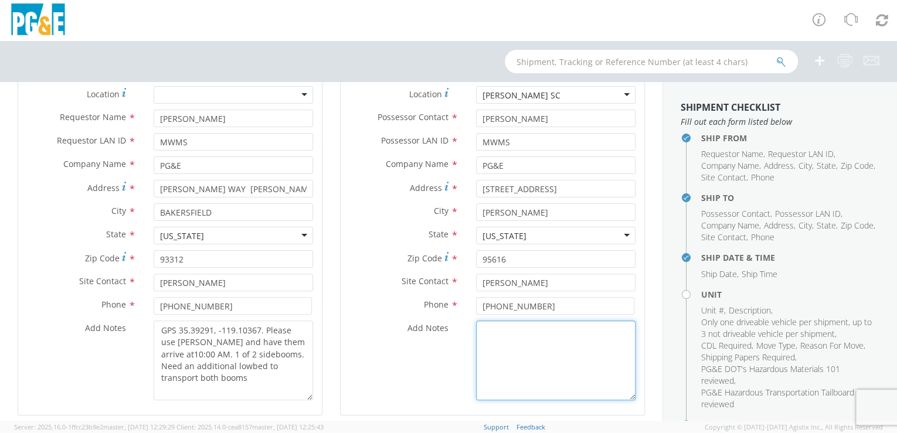
click at [552, 361] on textarea "Add Notes *" at bounding box center [555, 361] width 159 height 80
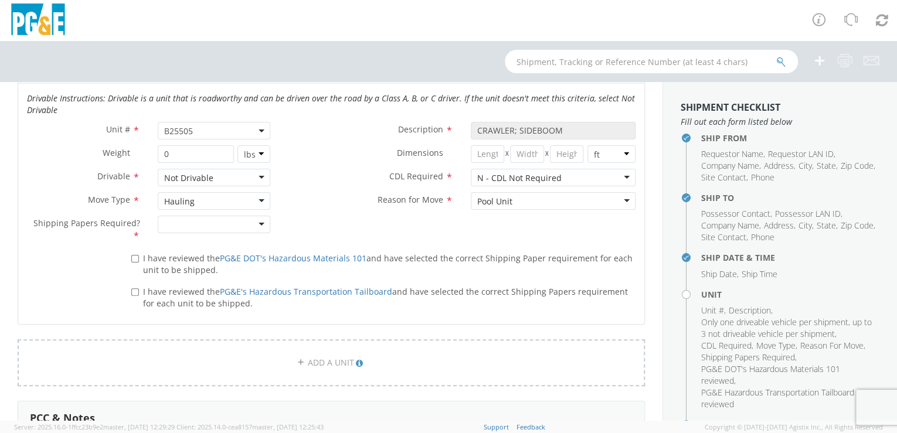
scroll to position [631, 0]
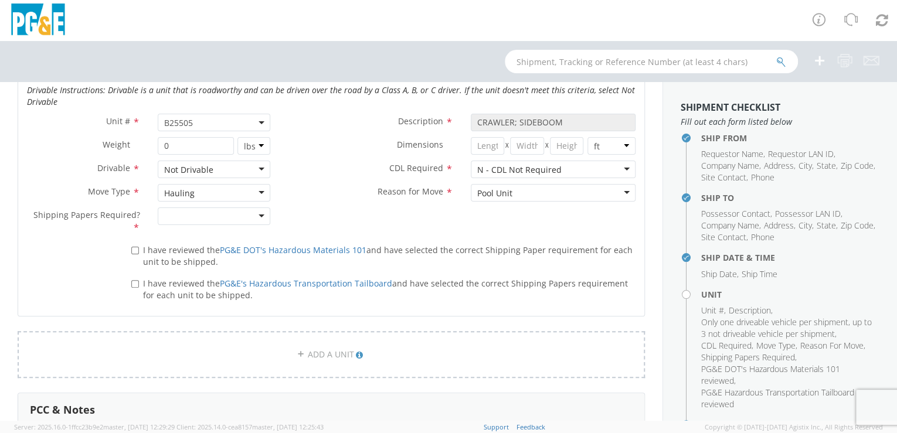
click at [259, 214] on div at bounding box center [214, 216] width 113 height 18
click at [132, 251] on input "I have reviewed the PG&E DOT's Hazardous Materials 101 and have selected the co…" at bounding box center [135, 251] width 8 height 8
checkbox input "true"
click at [131, 285] on input "I have reviewed the PG&E's Hazardous Transportation Tailboard and have selected…" at bounding box center [135, 284] width 8 height 8
checkbox input "true"
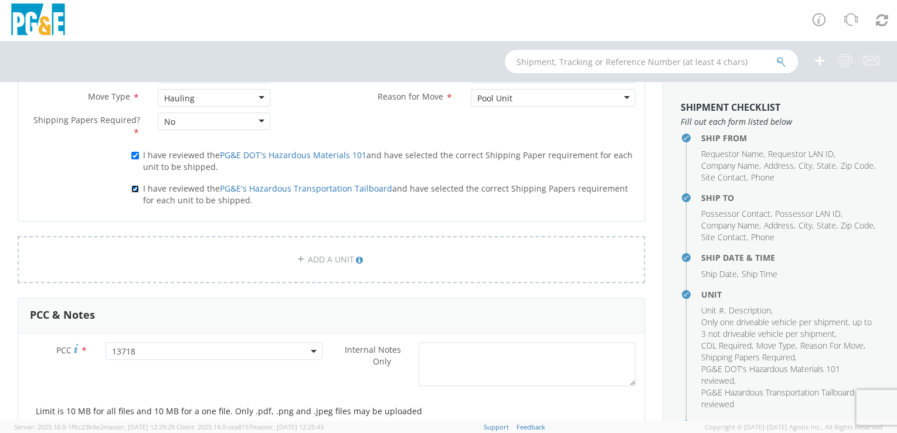
scroll to position [773, 0]
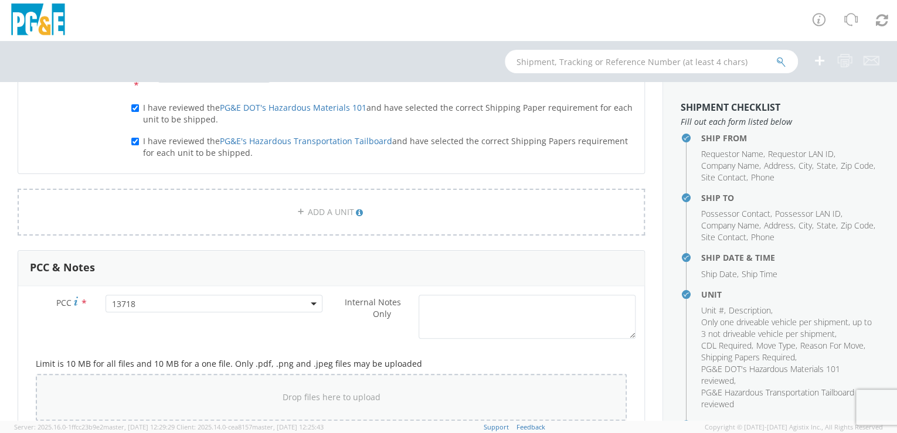
click at [225, 393] on div "Drop files here to upload" at bounding box center [331, 397] width 572 height 28
type input "C:\fakepath\B25505.jpg"
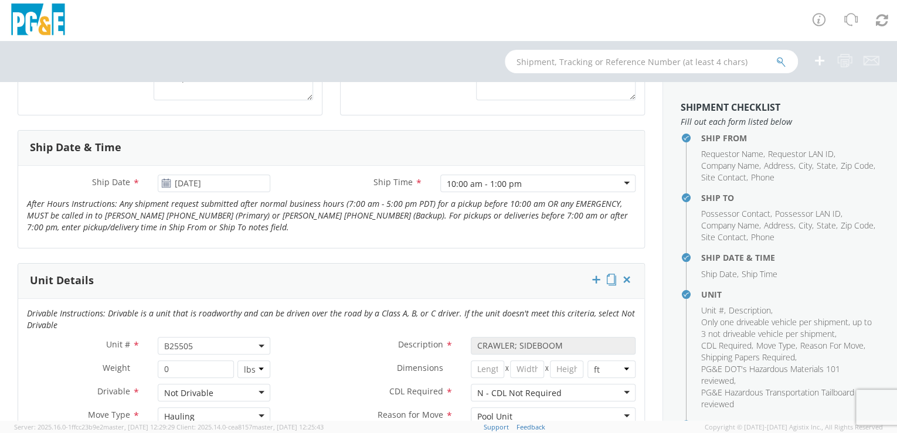
scroll to position [277, 0]
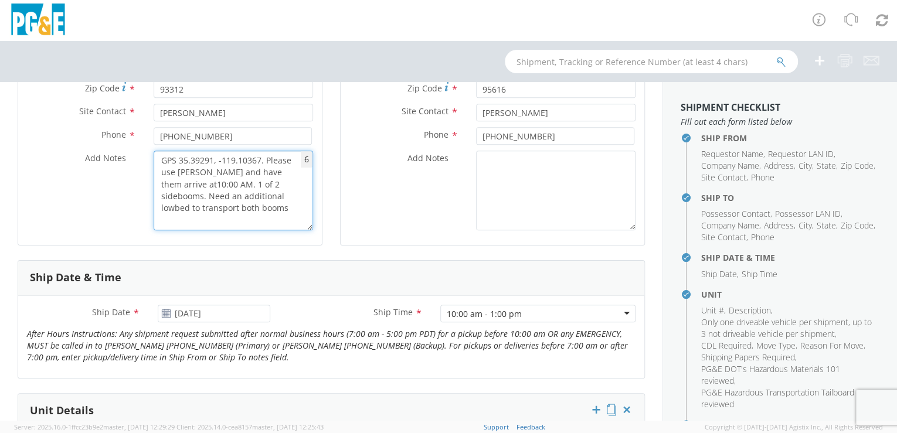
drag, startPoint x: 210, startPoint y: 212, endPoint x: 156, endPoint y: 159, distance: 75.4
click at [156, 159] on textarea "GPS 35.39291, -119.10367. Please use [PERSON_NAME] and have them arrive at10:00…" at bounding box center [233, 191] width 159 height 80
paste textarea "2 of 2 sidebooms. Need a third lowbed to transport both booms."
click at [167, 181] on textarea "GPS 35.39291, -119.10367. Please use [PERSON_NAME] and have them arrive at10:00…" at bounding box center [233, 191] width 159 height 80
type textarea "GPS 35.39291, -119.10367. Please use [PERSON_NAME] and have them arrive at 10:0…"
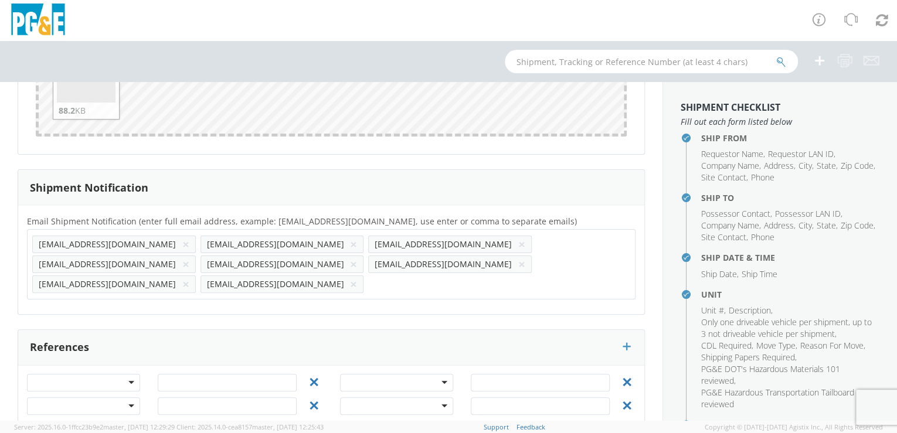
scroll to position [126, 0]
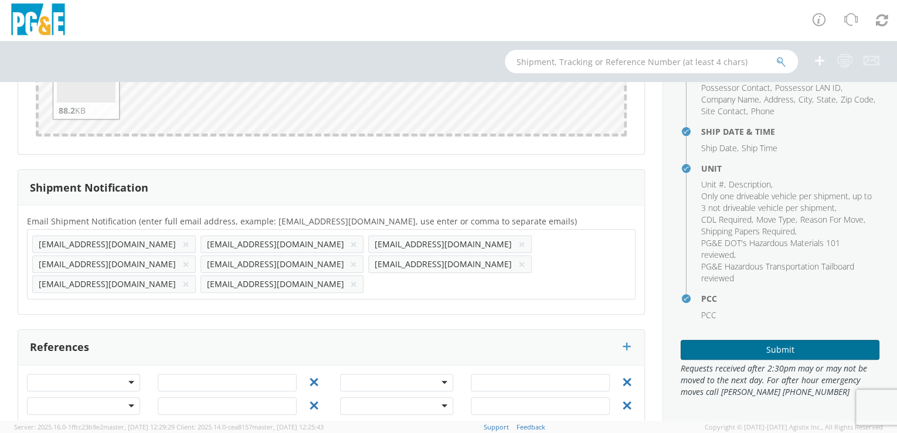
click at [771, 351] on button "Submit" at bounding box center [779, 350] width 199 height 20
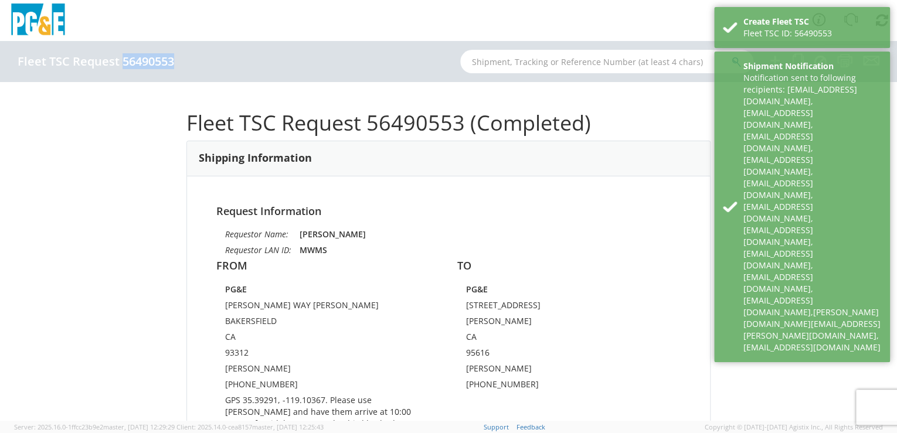
drag, startPoint x: 122, startPoint y: 61, endPoint x: 172, endPoint y: 64, distance: 50.5
click at [172, 64] on h4 "Fleet TSC Request 56490553" at bounding box center [96, 61] width 156 height 13
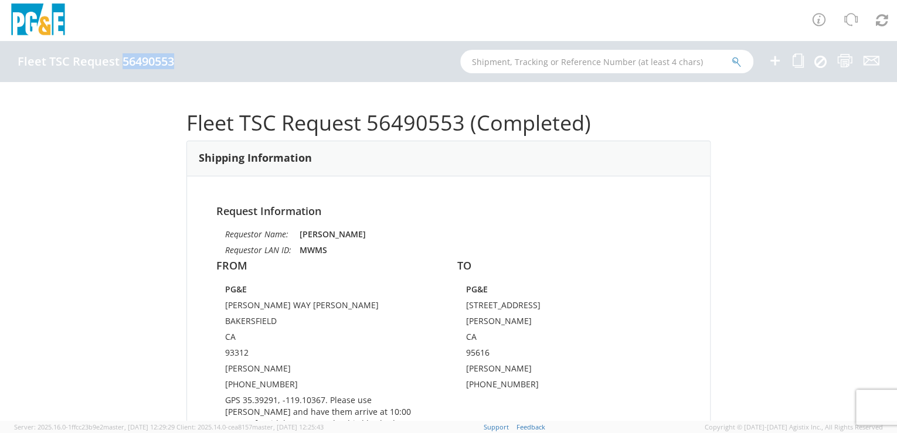
drag, startPoint x: 172, startPoint y: 64, endPoint x: 161, endPoint y: 63, distance: 11.8
copy h4 "56490553"
